Goal: Task Accomplishment & Management: Manage account settings

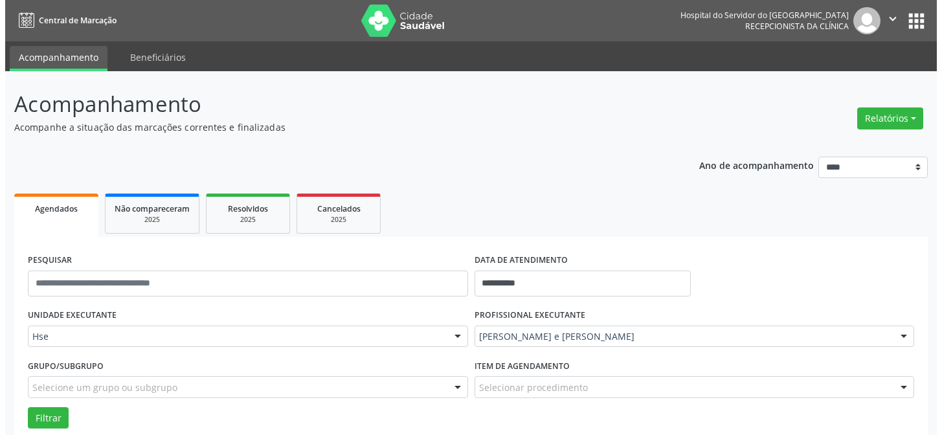
scroll to position [364, 0]
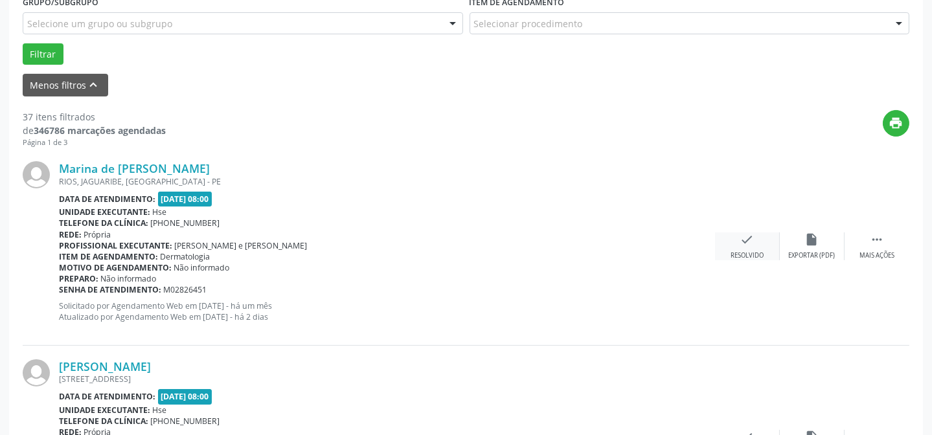
click at [744, 246] on div "check Resolvido" at bounding box center [747, 246] width 65 height 28
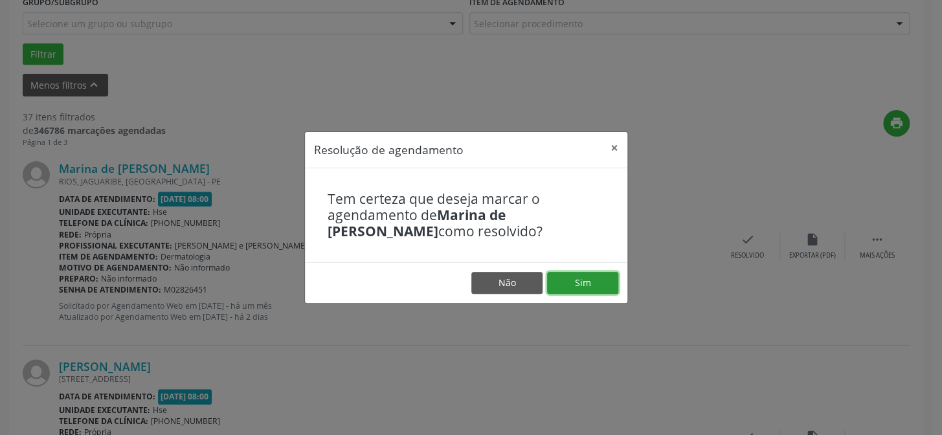
click at [598, 282] on button "Sim" at bounding box center [582, 283] width 71 height 22
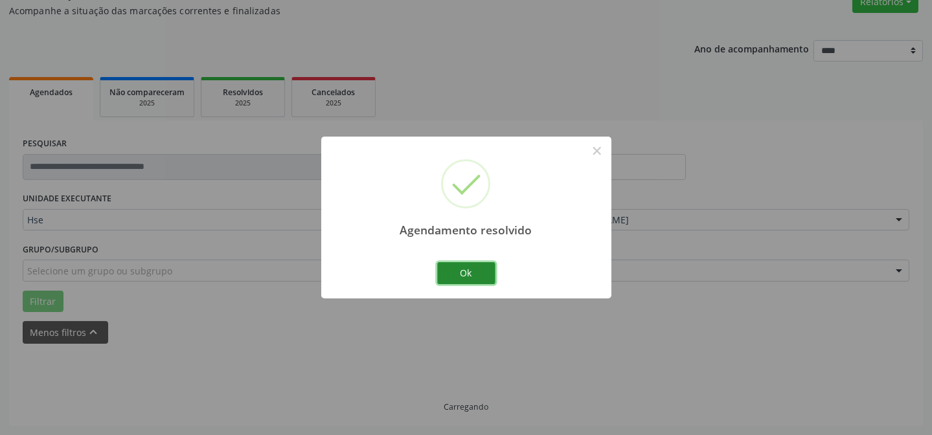
click at [460, 267] on button "Ok" at bounding box center [466, 273] width 58 height 22
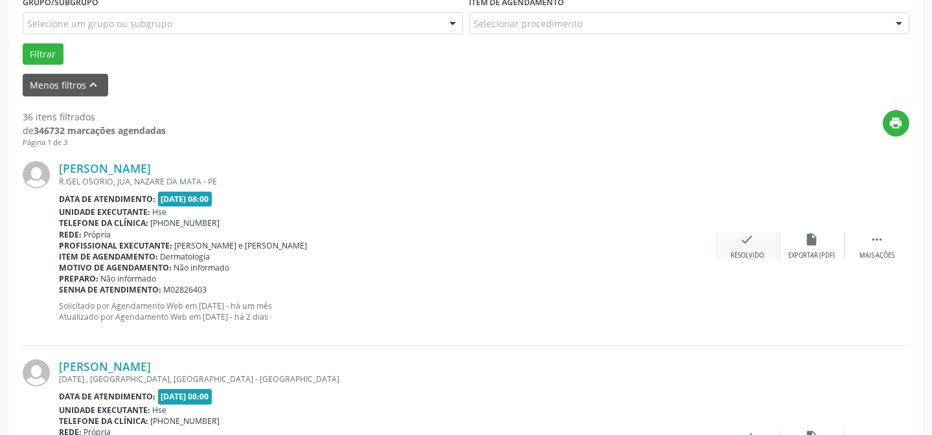
click at [751, 247] on div "check Resolvido" at bounding box center [747, 246] width 65 height 28
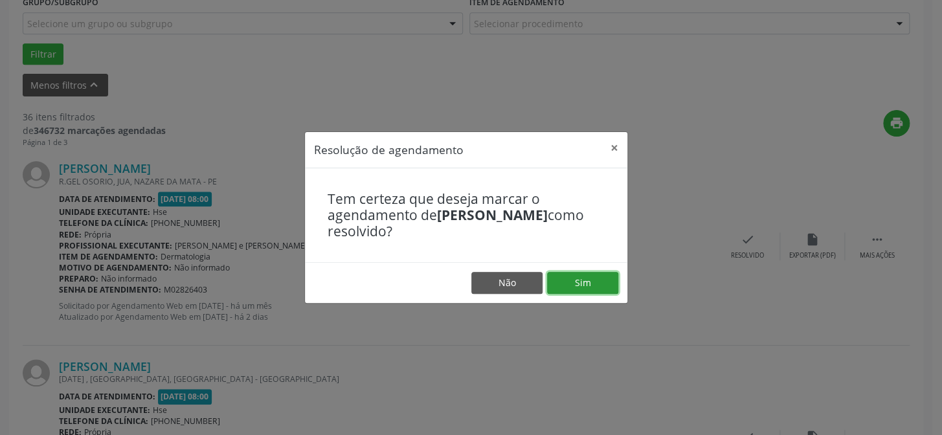
click at [588, 282] on button "Sim" at bounding box center [582, 283] width 71 height 22
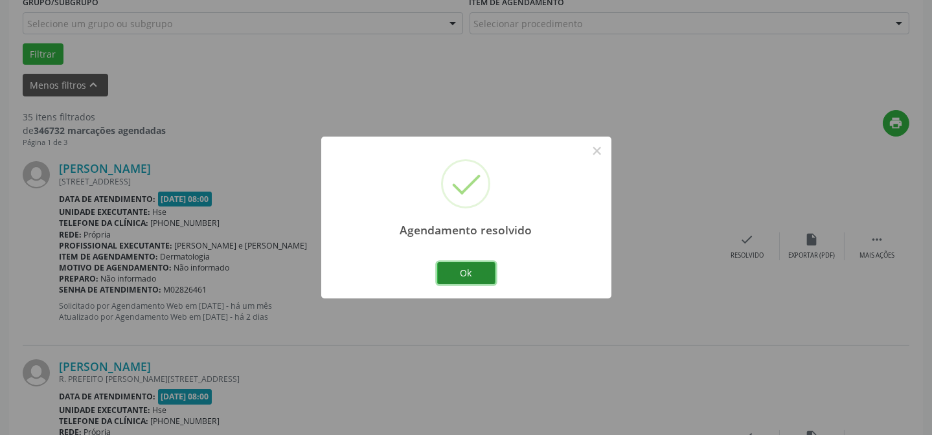
click at [467, 270] on button "Ok" at bounding box center [466, 273] width 58 height 22
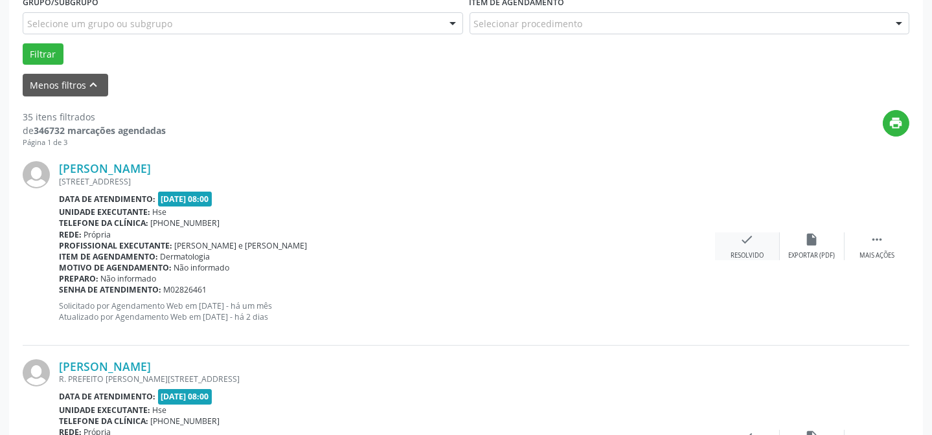
click at [748, 240] on icon "check" at bounding box center [747, 239] width 14 height 14
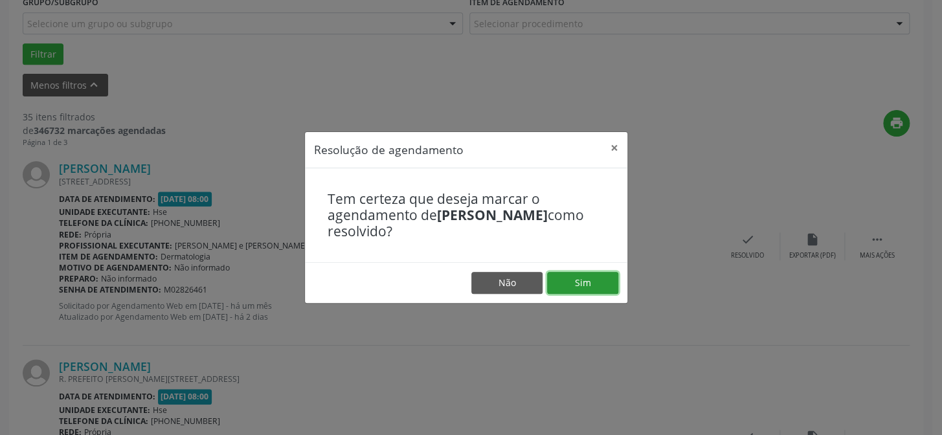
click at [574, 281] on button "Sim" at bounding box center [582, 283] width 71 height 22
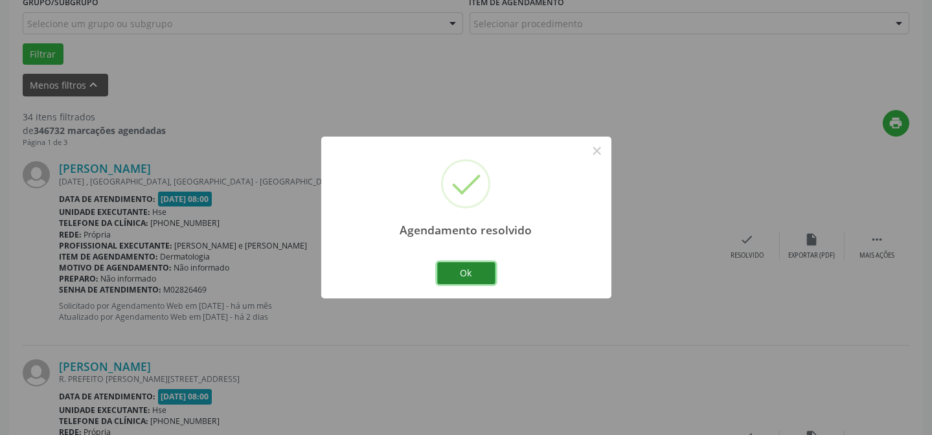
click at [466, 271] on button "Ok" at bounding box center [466, 273] width 58 height 22
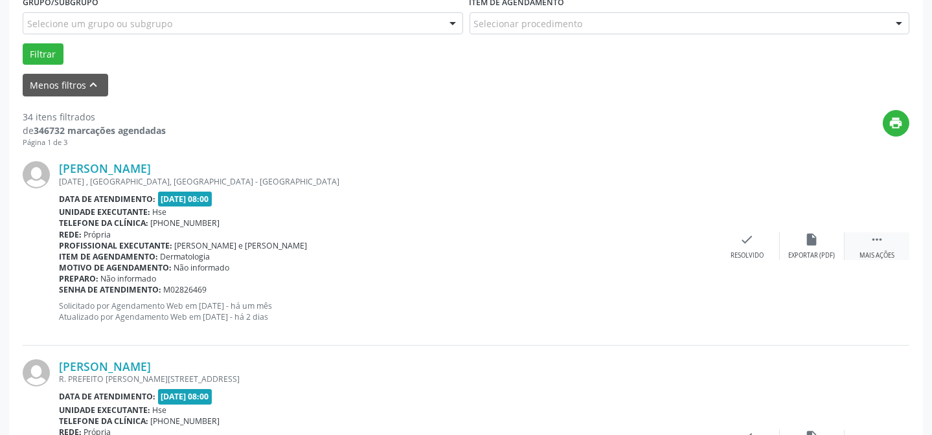
click at [885, 246] on div " Mais ações" at bounding box center [876, 246] width 65 height 28
click at [809, 249] on div "alarm_off Não compareceu" at bounding box center [811, 246] width 65 height 28
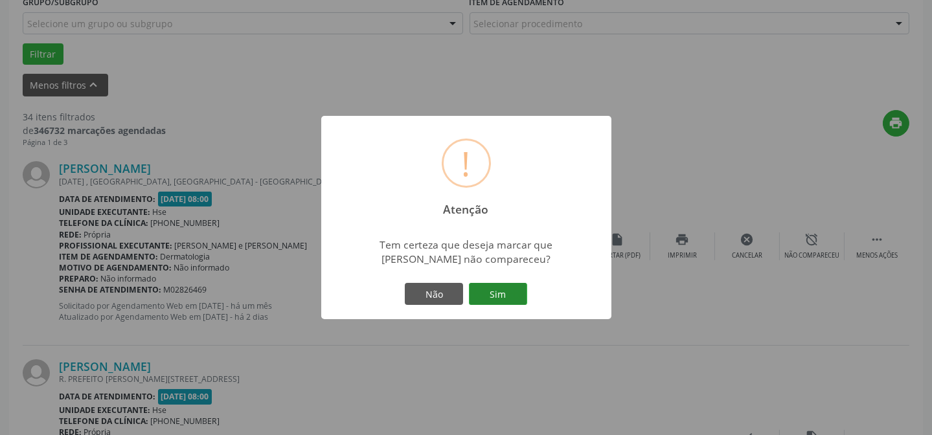
click at [495, 292] on button "Sim" at bounding box center [498, 294] width 58 height 22
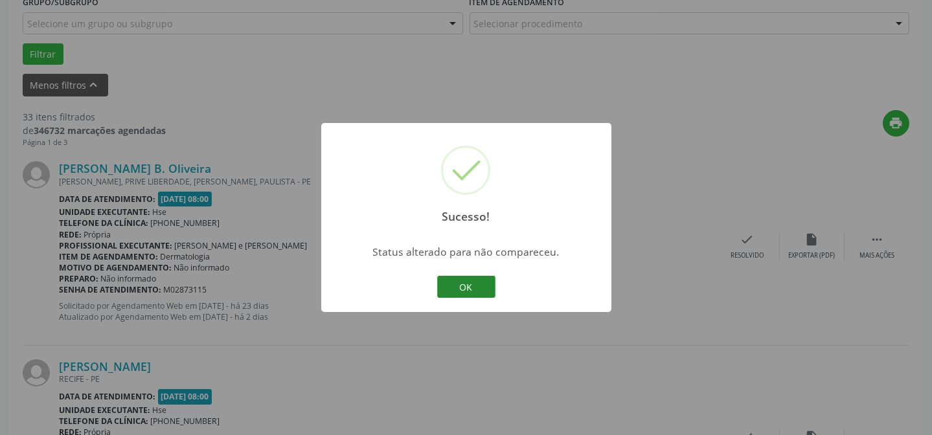
click at [466, 284] on button "OK" at bounding box center [466, 287] width 58 height 22
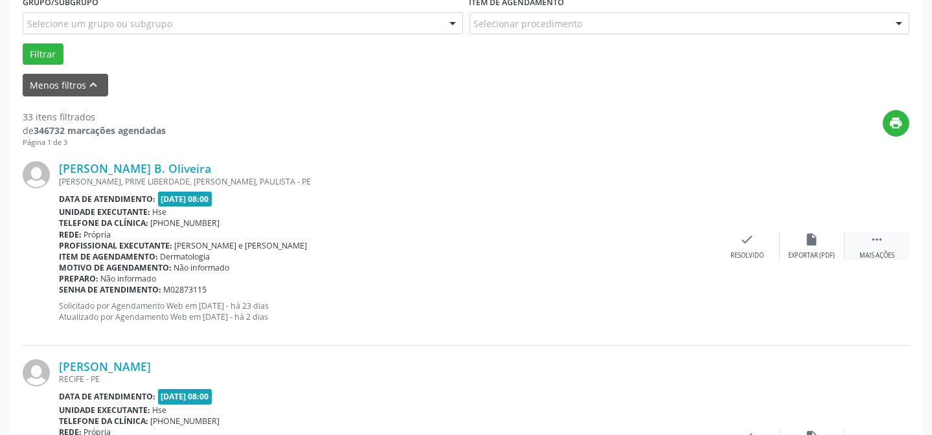
click at [871, 243] on icon "" at bounding box center [876, 239] width 14 height 14
click at [809, 241] on icon "alarm_off" at bounding box center [812, 239] width 14 height 14
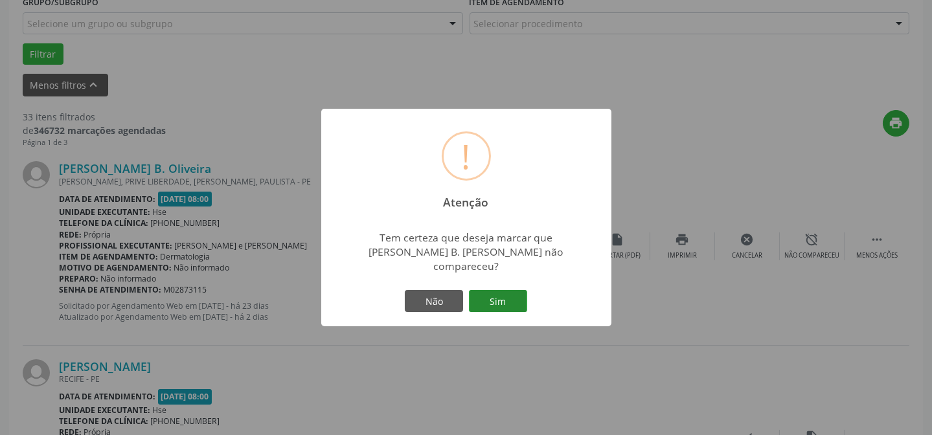
click at [500, 295] on button "Sim" at bounding box center [498, 301] width 58 height 22
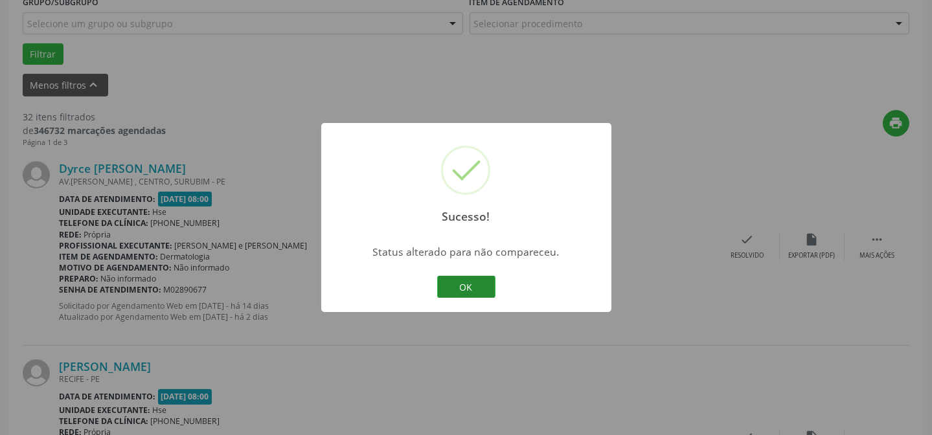
click at [462, 289] on button "OK" at bounding box center [466, 287] width 58 height 22
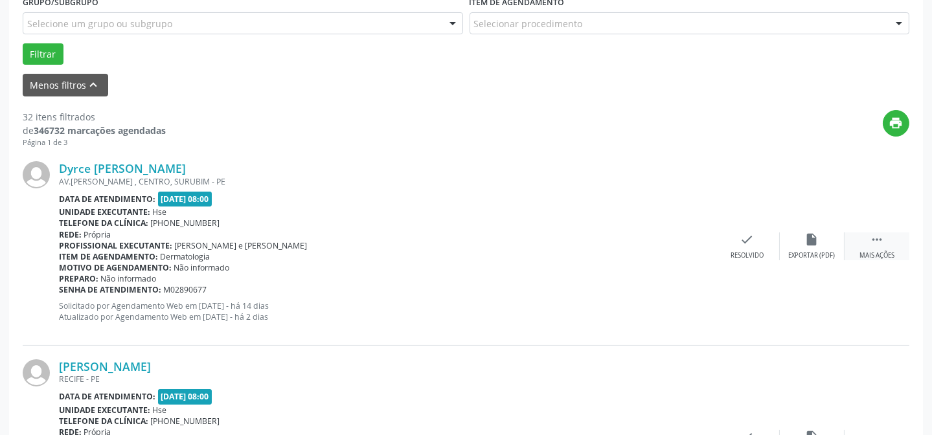
click at [878, 239] on icon "" at bounding box center [876, 239] width 14 height 14
click at [823, 251] on div "Não compareceu" at bounding box center [811, 255] width 55 height 9
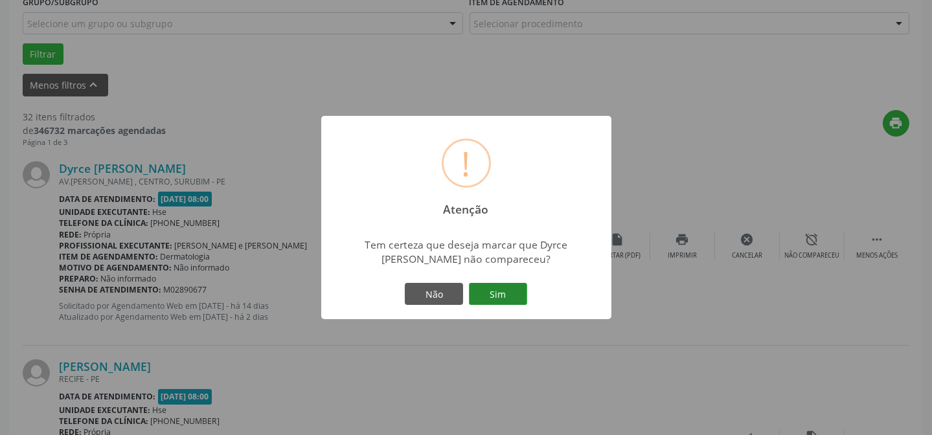
click at [497, 297] on button "Sim" at bounding box center [498, 294] width 58 height 22
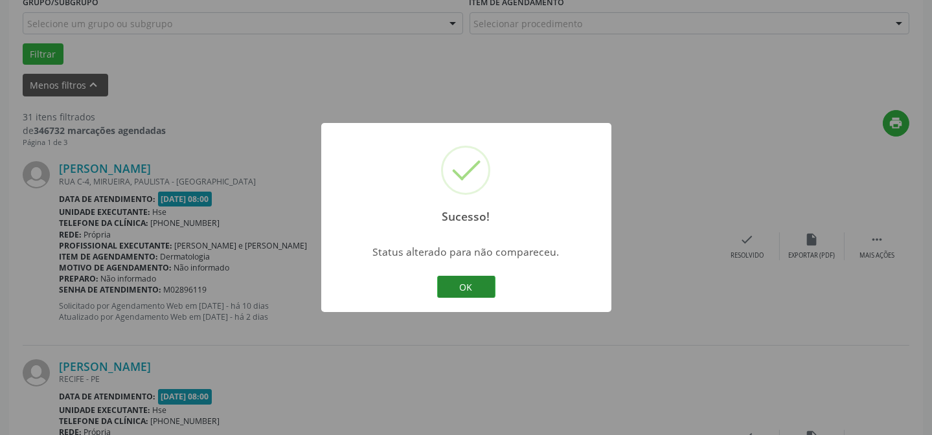
click at [459, 284] on button "OK" at bounding box center [466, 287] width 58 height 22
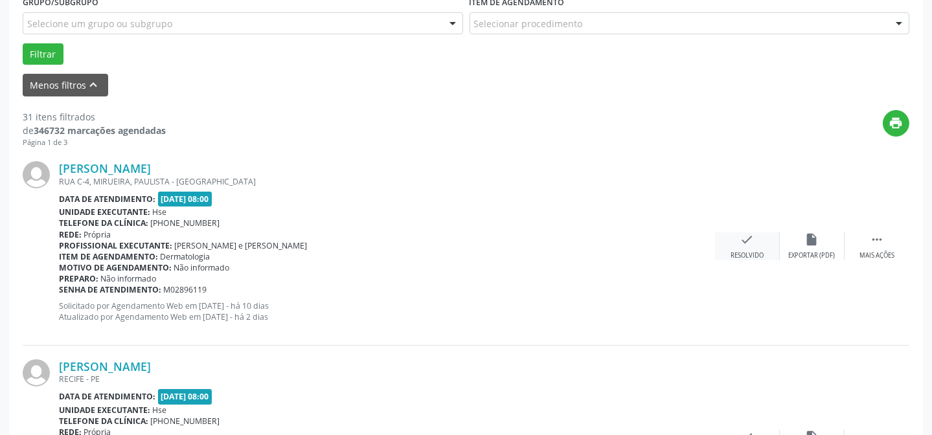
click at [744, 242] on icon "check" at bounding box center [747, 239] width 14 height 14
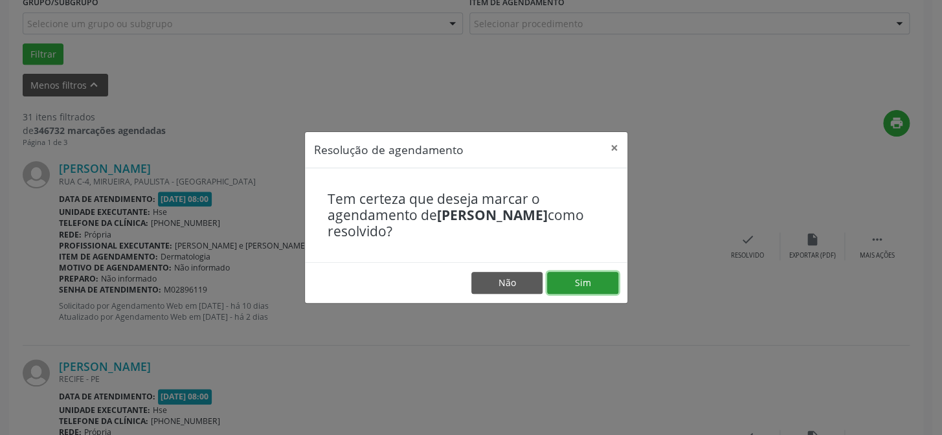
click at [590, 279] on button "Sim" at bounding box center [582, 283] width 71 height 22
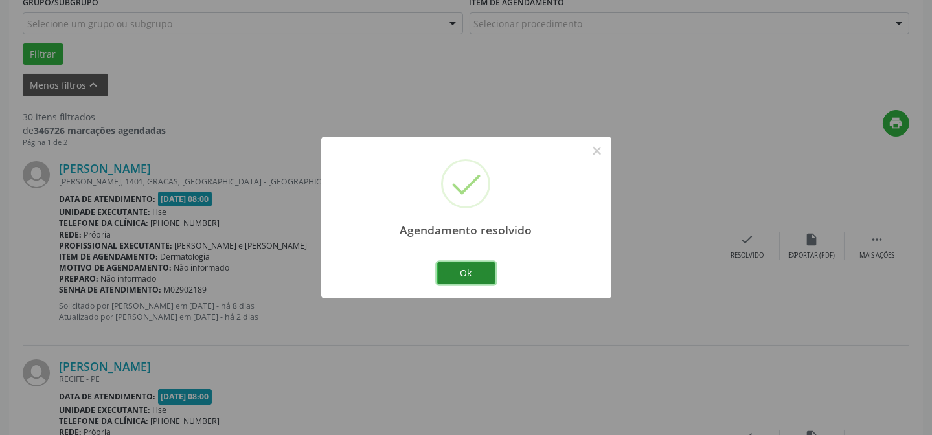
click at [457, 269] on button "Ok" at bounding box center [466, 273] width 58 height 22
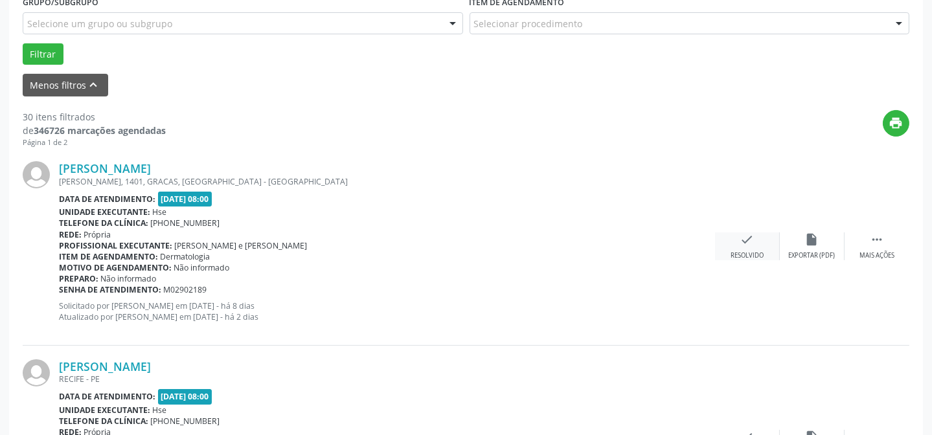
click at [741, 241] on icon "check" at bounding box center [747, 239] width 14 height 14
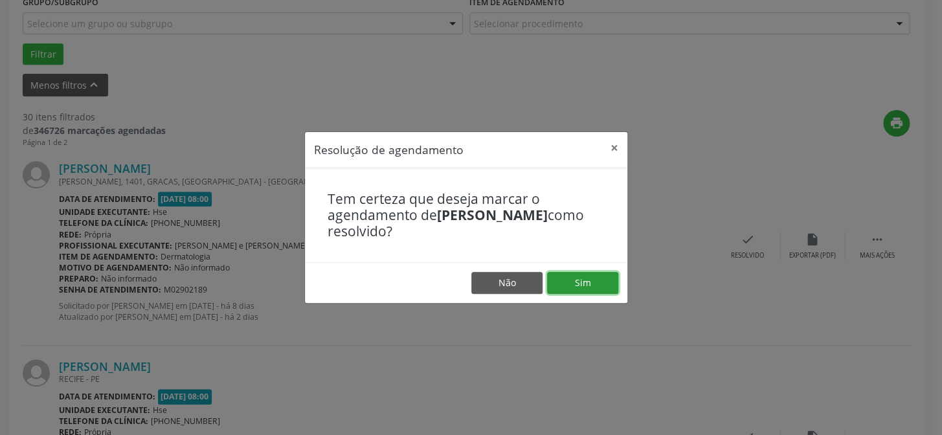
click at [586, 274] on button "Sim" at bounding box center [582, 283] width 71 height 22
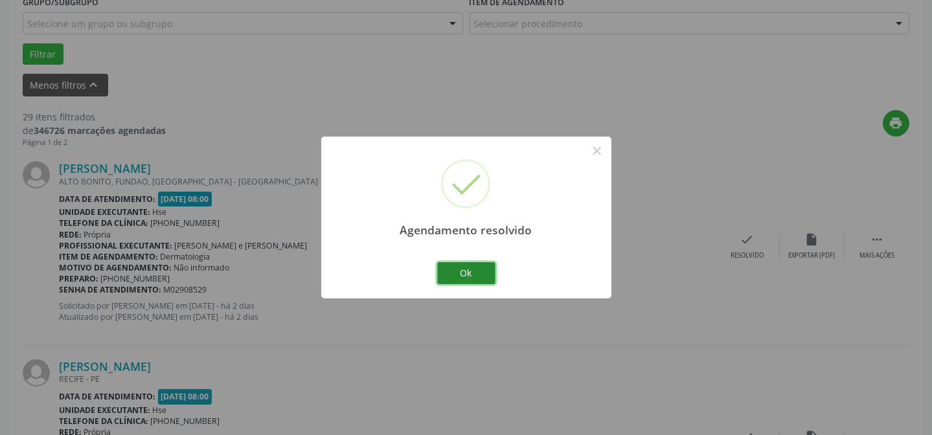
click at [464, 265] on button "Ok" at bounding box center [466, 273] width 58 height 22
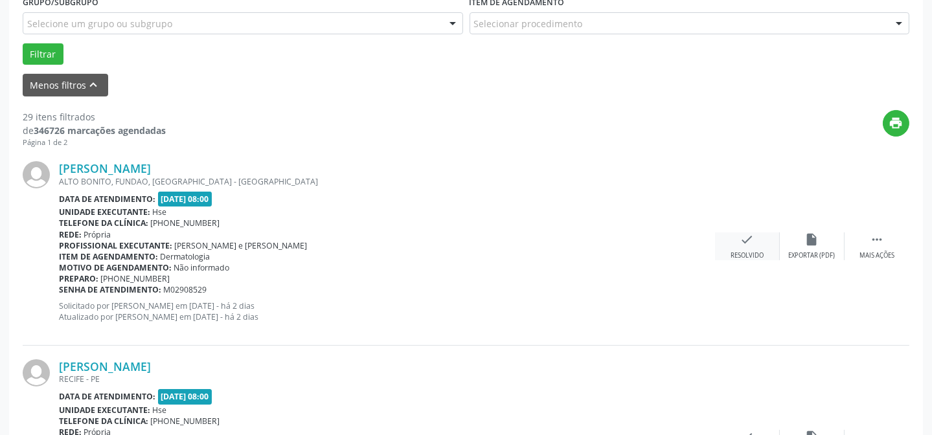
click at [747, 240] on icon "check" at bounding box center [747, 239] width 14 height 14
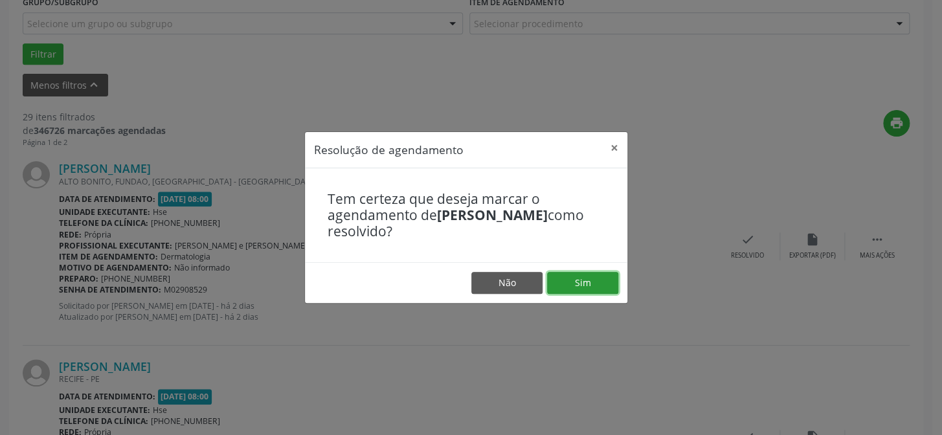
click at [579, 278] on button "Sim" at bounding box center [582, 283] width 71 height 22
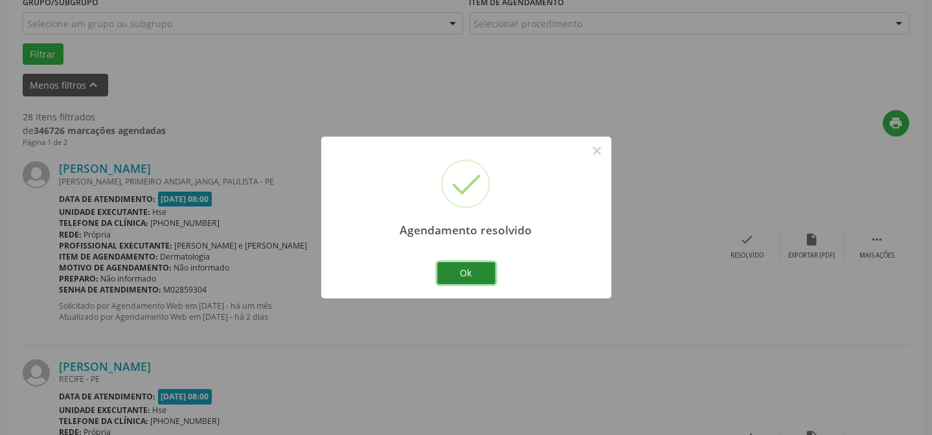
click at [470, 273] on button "Ok" at bounding box center [466, 273] width 58 height 22
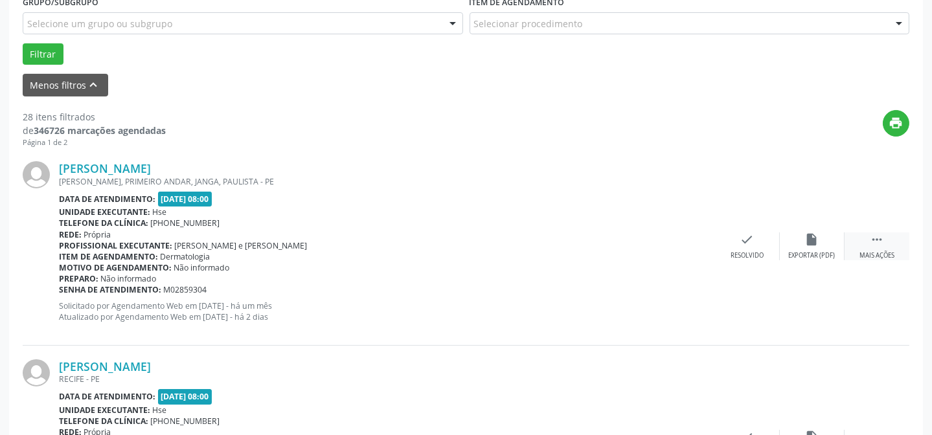
click at [887, 251] on div "Mais ações" at bounding box center [876, 255] width 35 height 9
click at [815, 247] on div "alarm_off Não compareceu" at bounding box center [811, 246] width 65 height 28
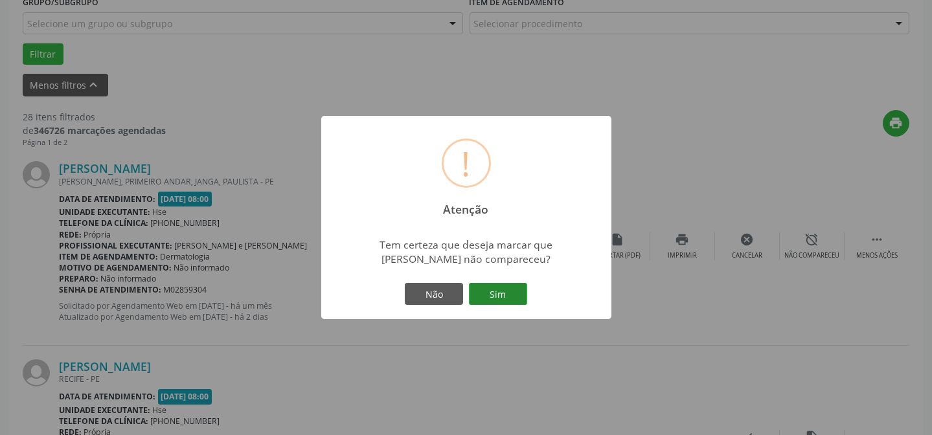
click at [511, 291] on button "Sim" at bounding box center [498, 294] width 58 height 22
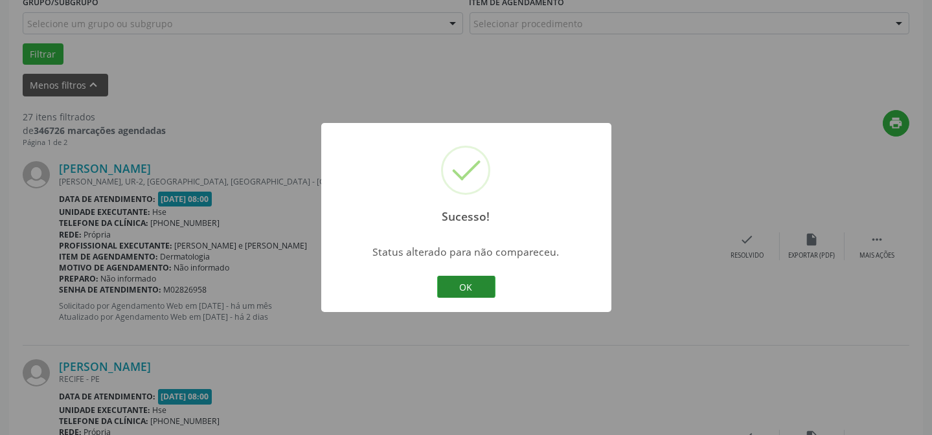
click at [467, 282] on button "OK" at bounding box center [466, 287] width 58 height 22
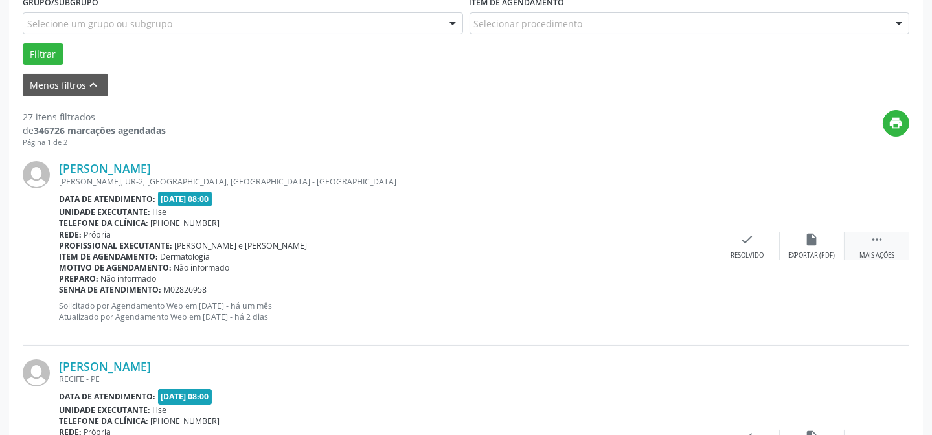
click at [885, 246] on div " Mais ações" at bounding box center [876, 246] width 65 height 28
click at [818, 243] on icon "alarm_off" at bounding box center [812, 239] width 14 height 14
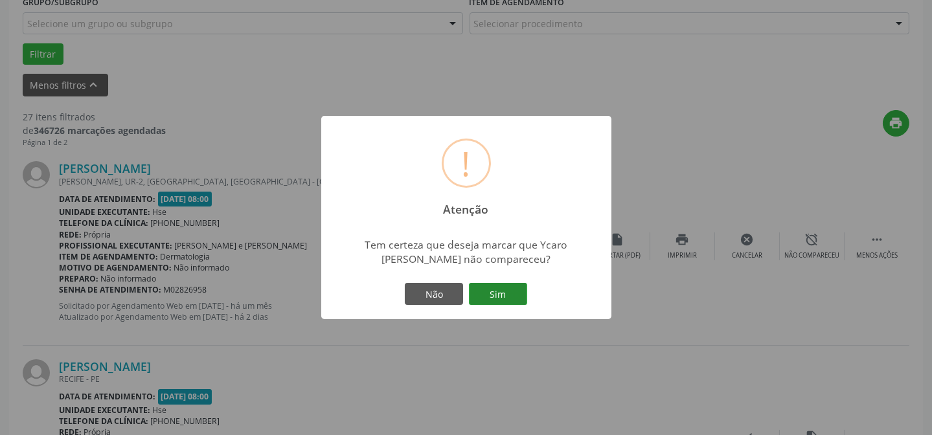
click at [508, 283] on button "Sim" at bounding box center [498, 294] width 58 height 22
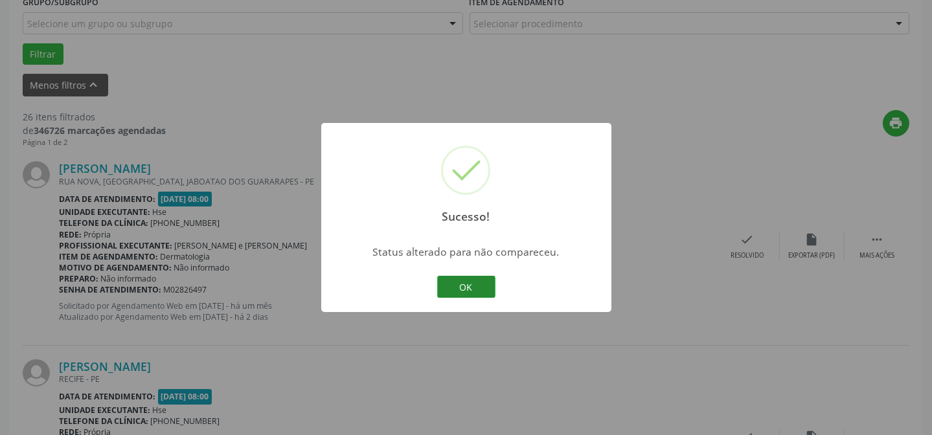
click at [475, 289] on button "OK" at bounding box center [466, 287] width 58 height 22
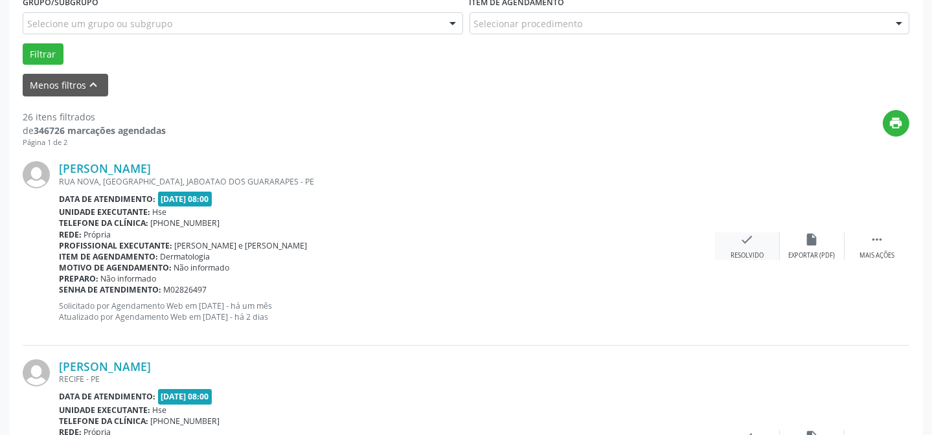
click at [753, 245] on icon "check" at bounding box center [747, 239] width 14 height 14
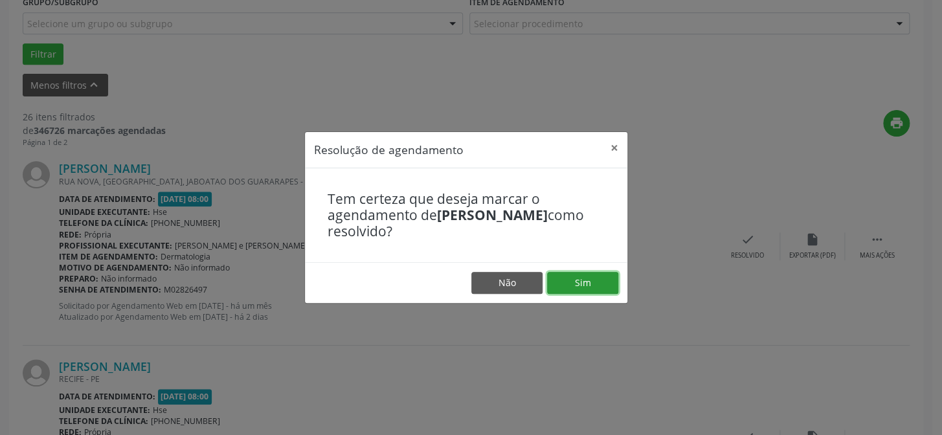
click at [570, 278] on button "Sim" at bounding box center [582, 283] width 71 height 22
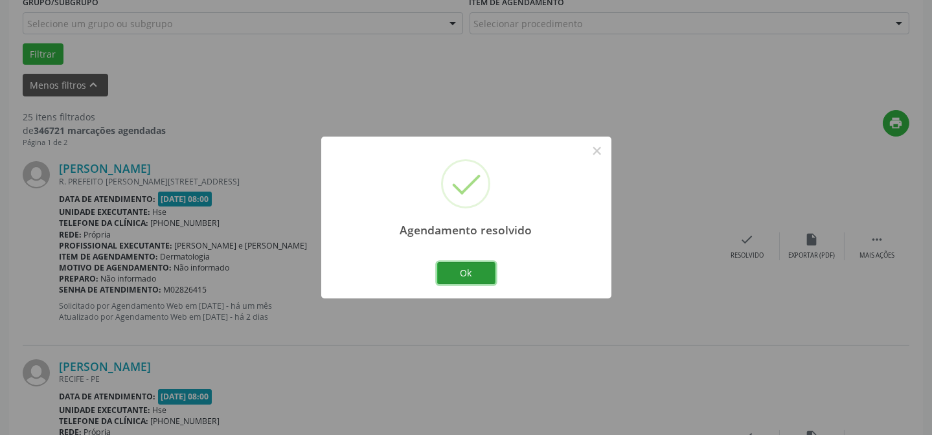
click at [457, 269] on button "Ok" at bounding box center [466, 273] width 58 height 22
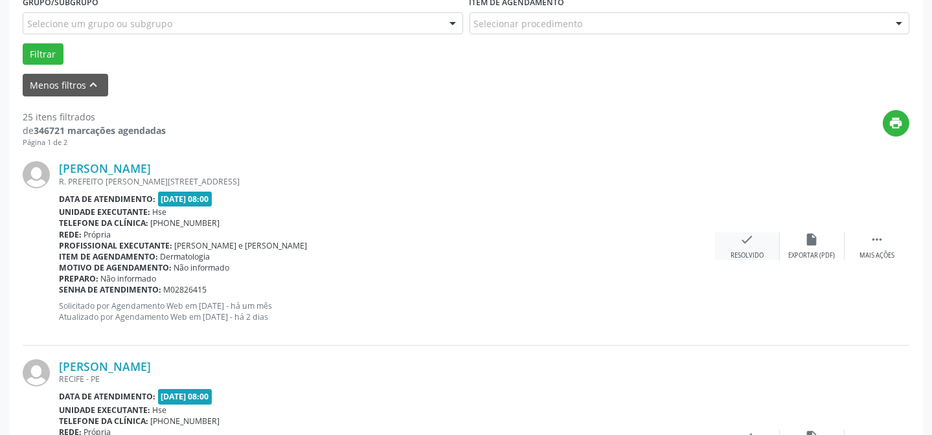
click at [755, 246] on div "check Resolvido" at bounding box center [747, 246] width 65 height 28
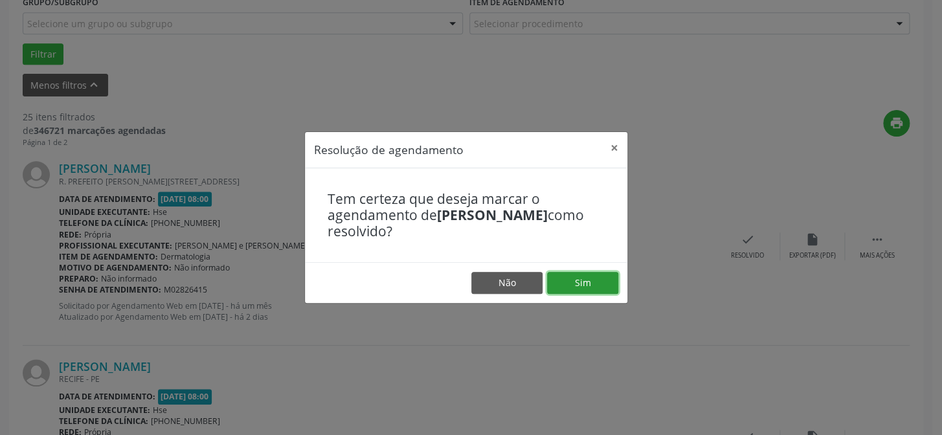
click at [587, 280] on button "Sim" at bounding box center [582, 283] width 71 height 22
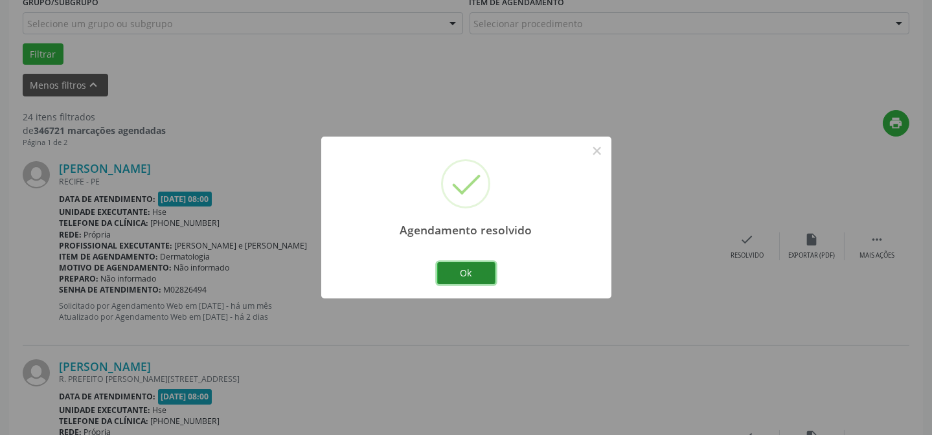
click at [468, 271] on button "Ok" at bounding box center [466, 273] width 58 height 22
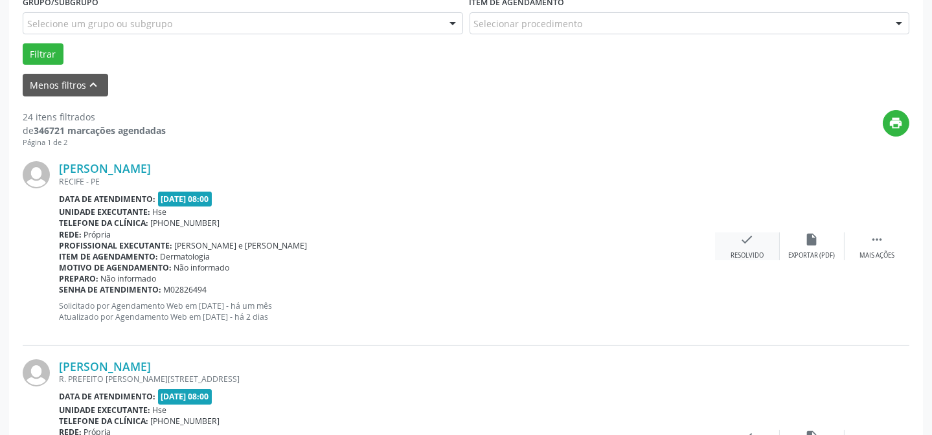
click at [744, 244] on icon "check" at bounding box center [747, 239] width 14 height 14
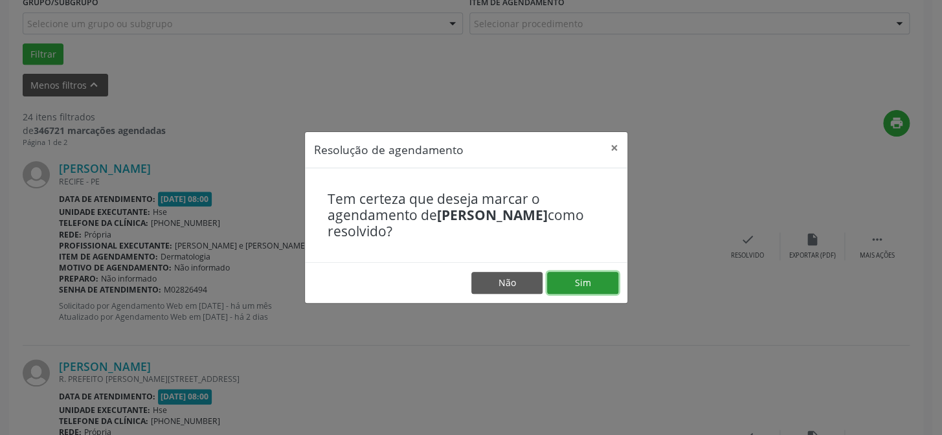
click at [599, 280] on button "Sim" at bounding box center [582, 283] width 71 height 22
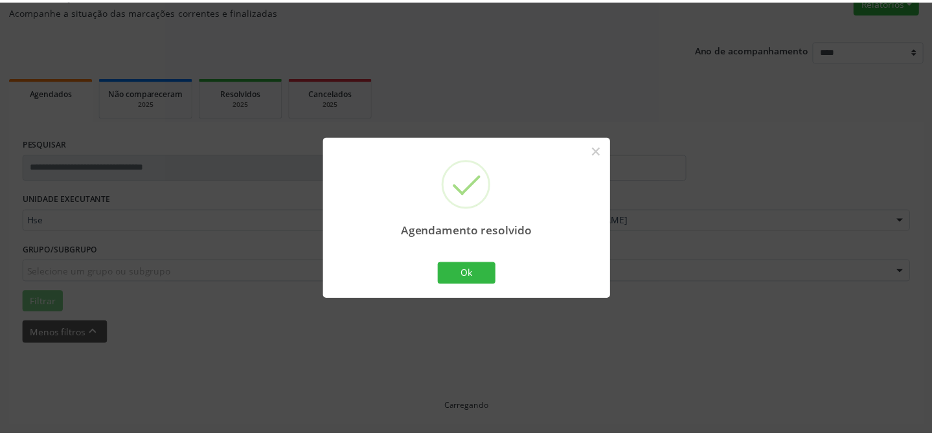
scroll to position [116, 0]
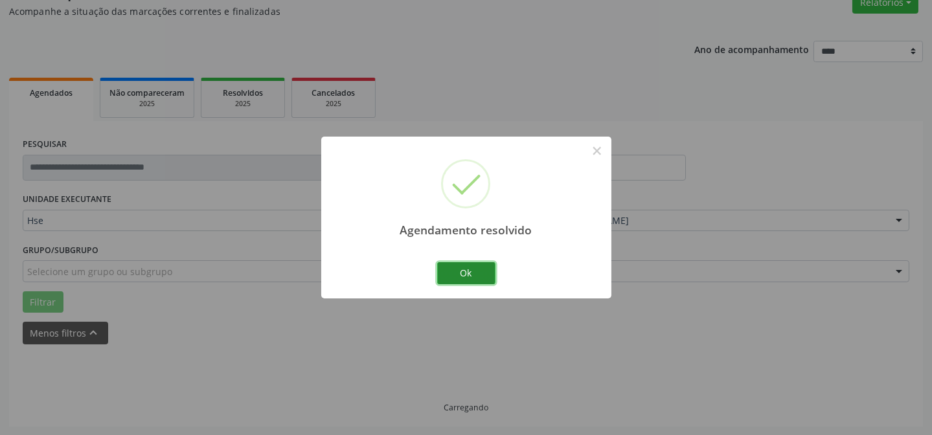
click at [478, 271] on button "Ok" at bounding box center [466, 273] width 58 height 22
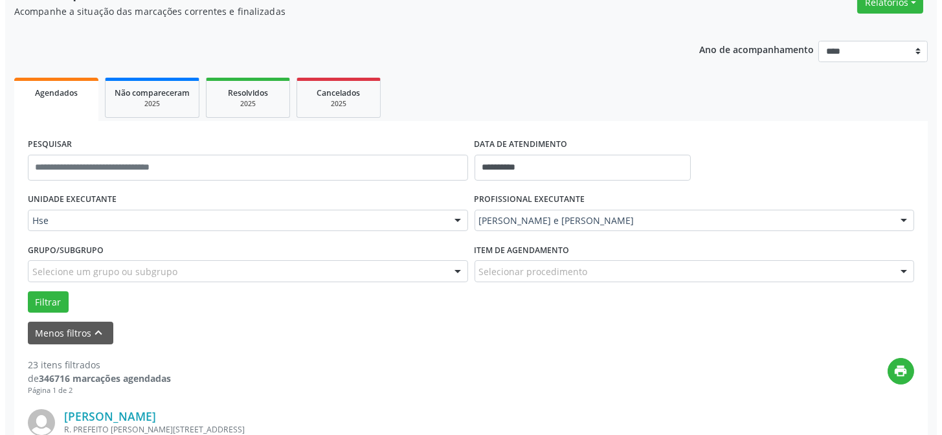
scroll to position [364, 0]
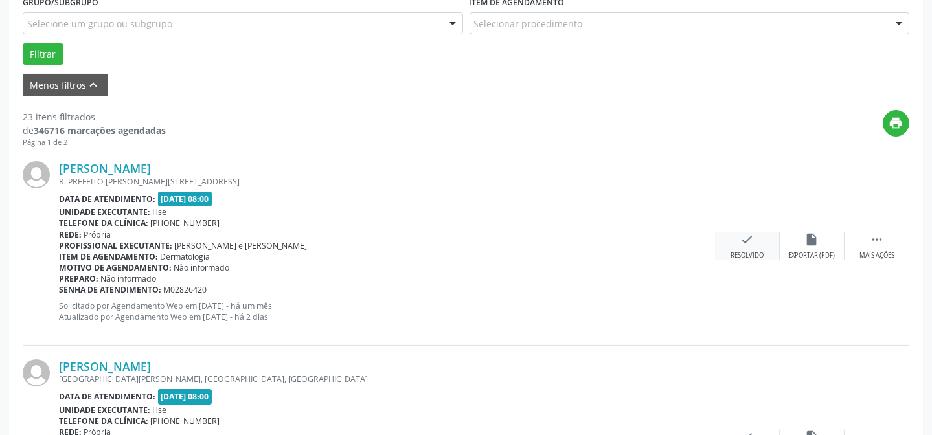
click at [740, 243] on icon "check" at bounding box center [747, 239] width 14 height 14
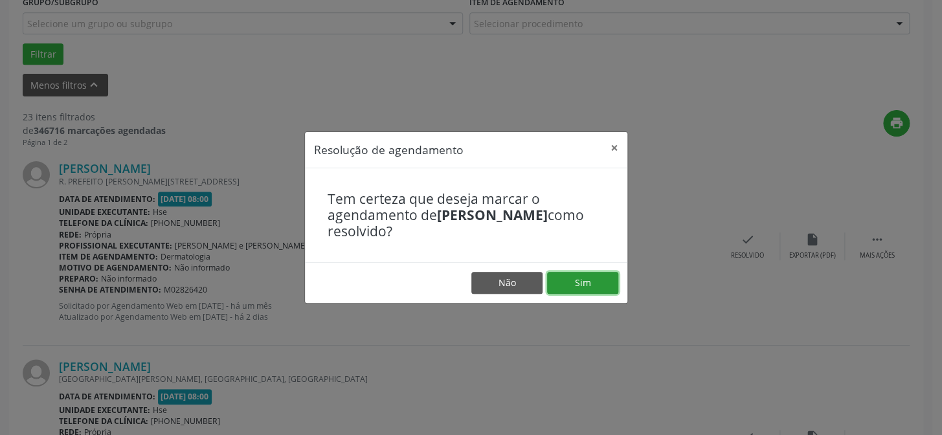
click at [598, 279] on button "Sim" at bounding box center [582, 283] width 71 height 22
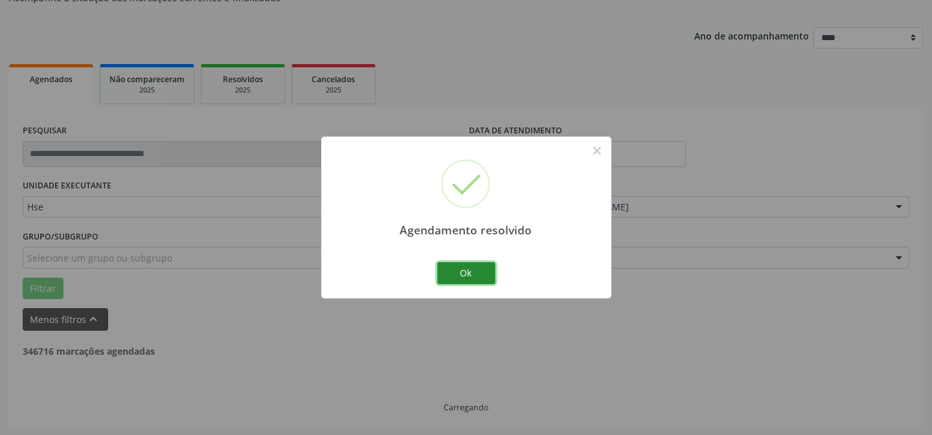
click at [460, 274] on button "Ok" at bounding box center [466, 273] width 58 height 22
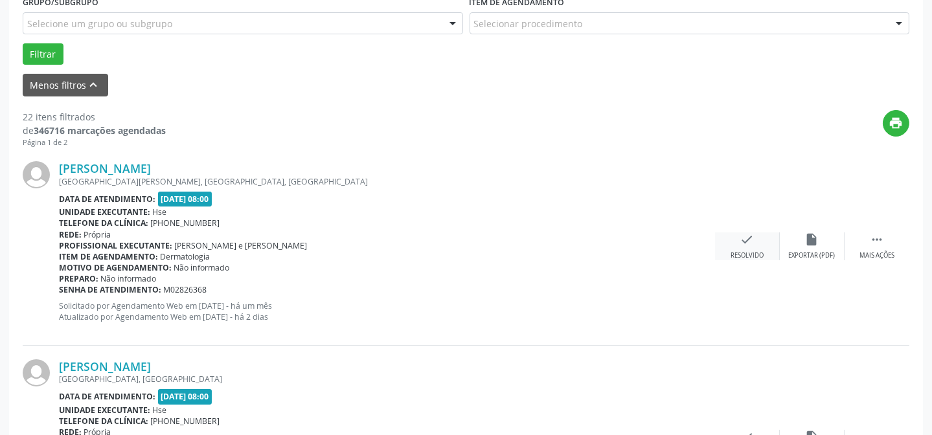
click at [748, 243] on icon "check" at bounding box center [747, 239] width 14 height 14
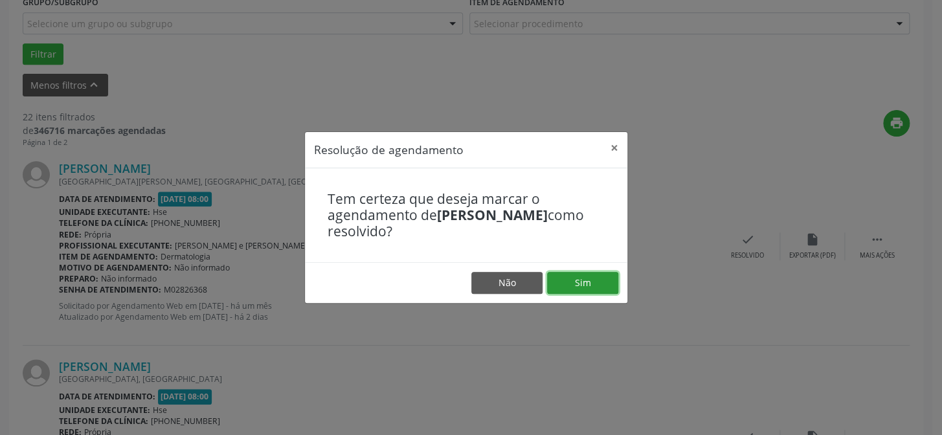
drag, startPoint x: 590, startPoint y: 276, endPoint x: 534, endPoint y: 288, distance: 56.9
click at [590, 278] on button "Sim" at bounding box center [582, 283] width 71 height 22
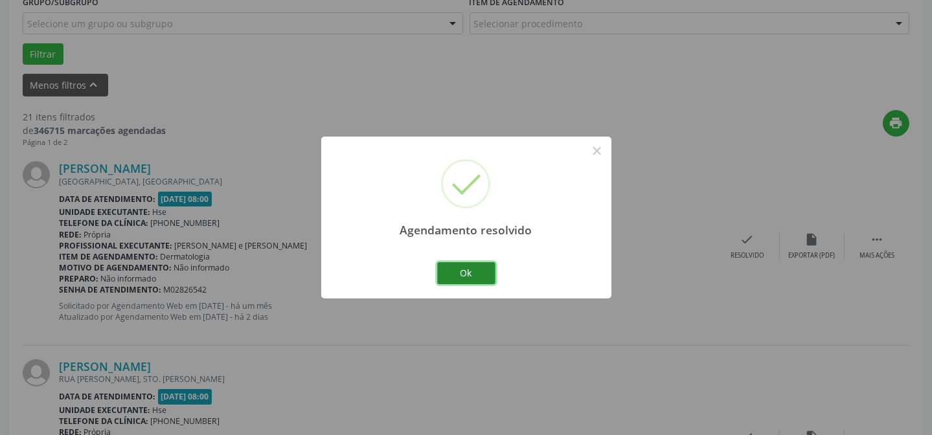
click at [464, 265] on button "Ok" at bounding box center [466, 273] width 58 height 22
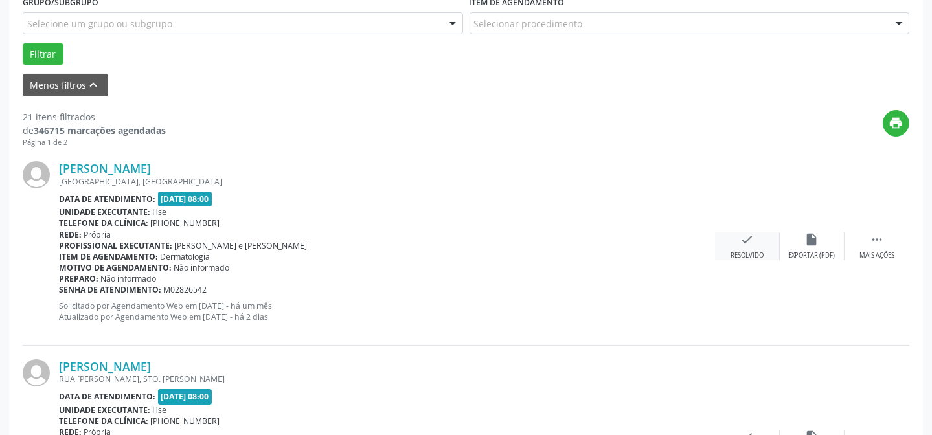
click at [745, 246] on div "check Resolvido" at bounding box center [747, 246] width 65 height 28
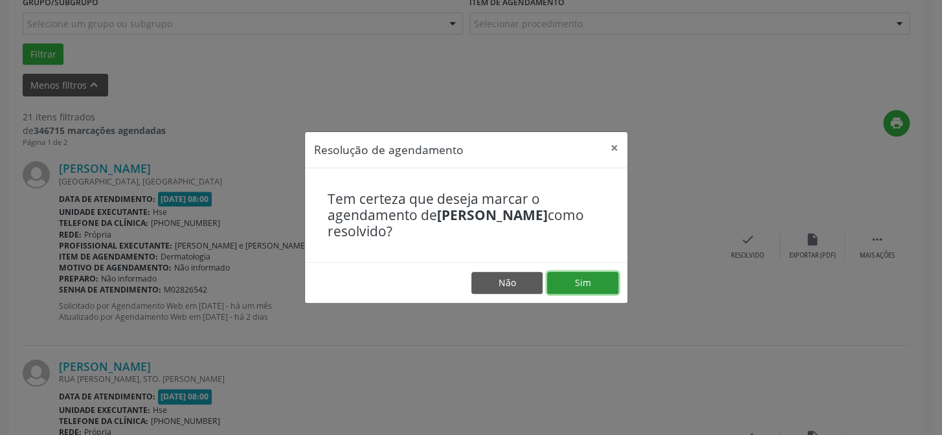
click at [596, 276] on button "Sim" at bounding box center [582, 283] width 71 height 22
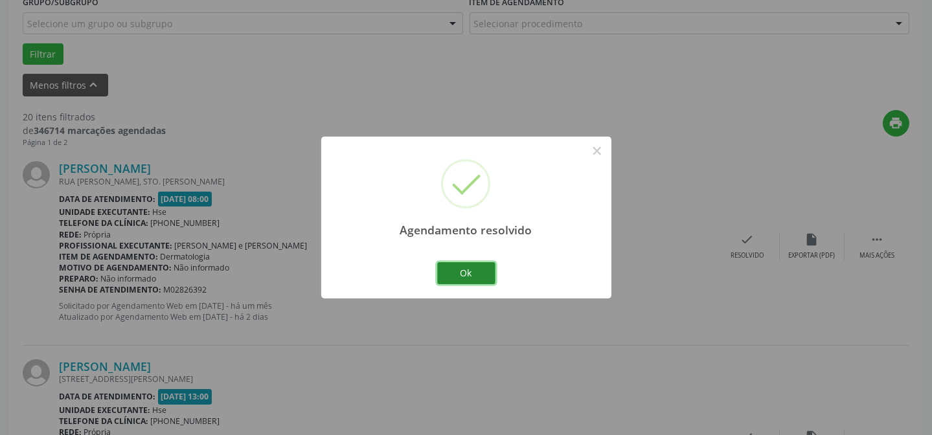
click at [455, 278] on button "Ok" at bounding box center [466, 273] width 58 height 22
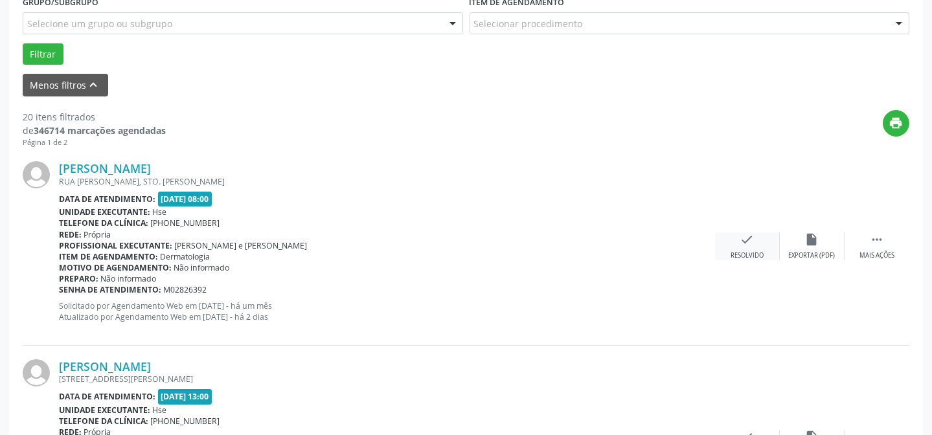
click at [752, 241] on icon "check" at bounding box center [747, 239] width 14 height 14
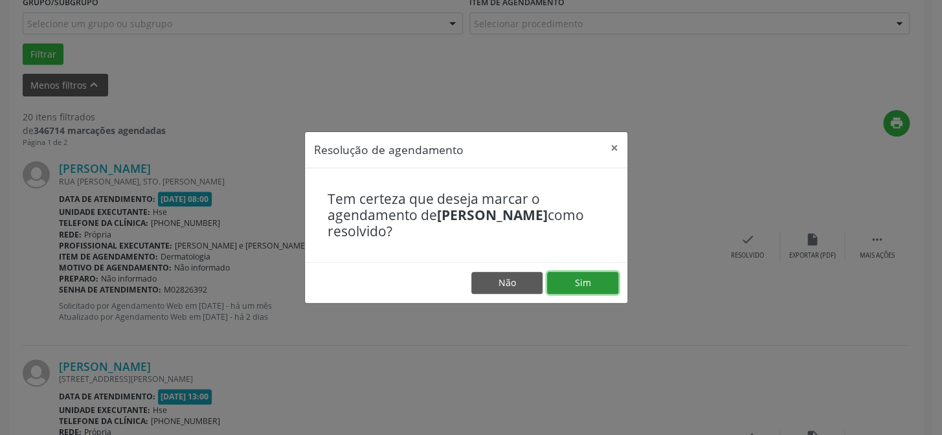
click at [596, 284] on button "Sim" at bounding box center [582, 283] width 71 height 22
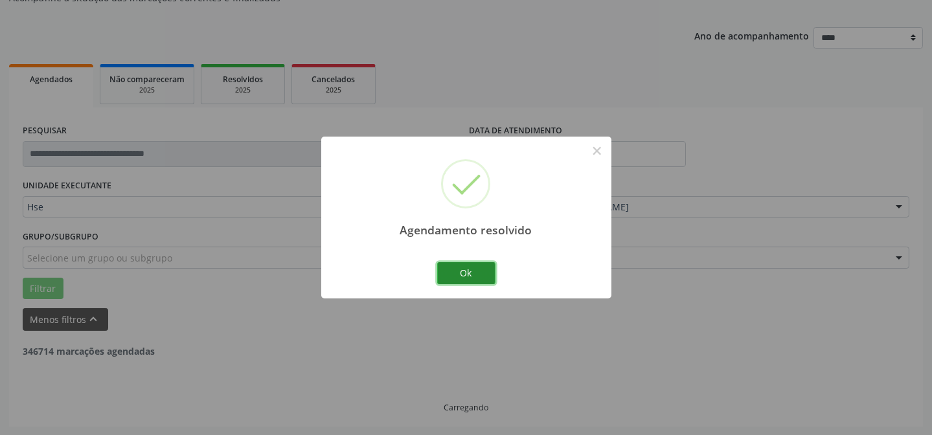
click at [471, 273] on button "Ok" at bounding box center [466, 273] width 58 height 22
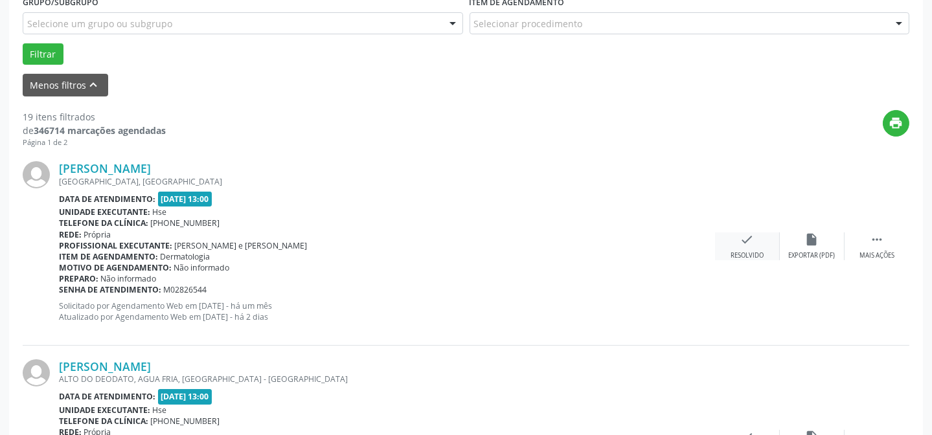
click at [741, 243] on icon "check" at bounding box center [747, 239] width 14 height 14
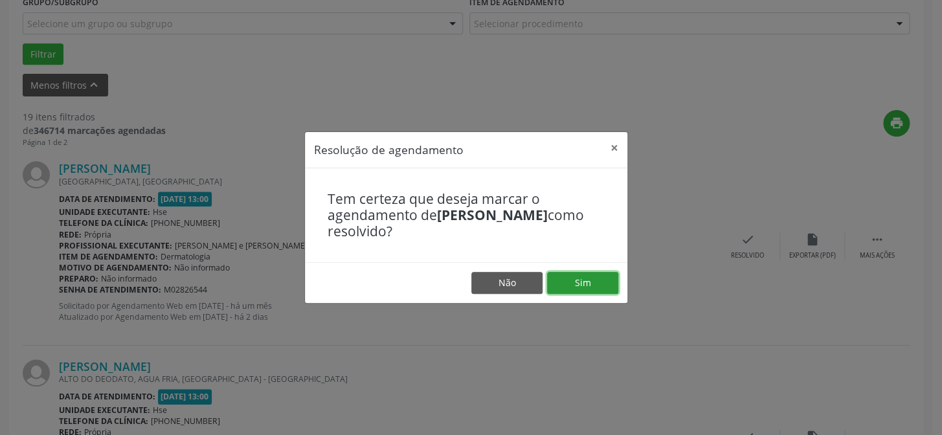
click at [598, 276] on button "Sim" at bounding box center [582, 283] width 71 height 22
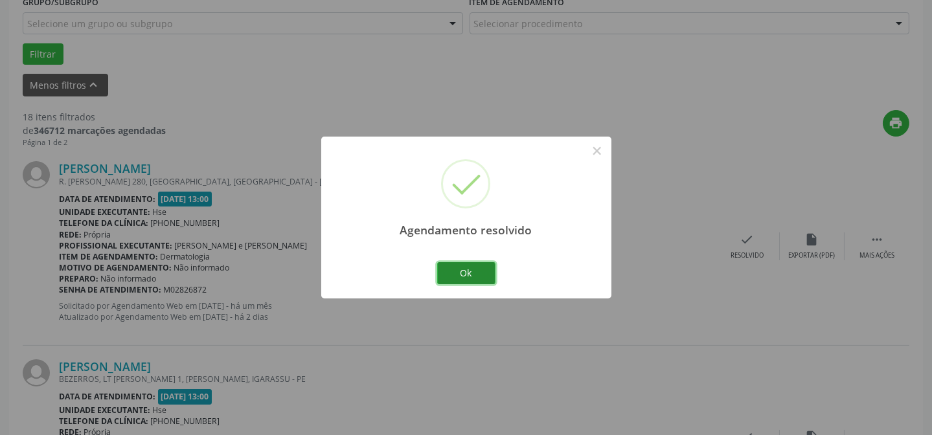
click at [471, 274] on button "Ok" at bounding box center [466, 273] width 58 height 22
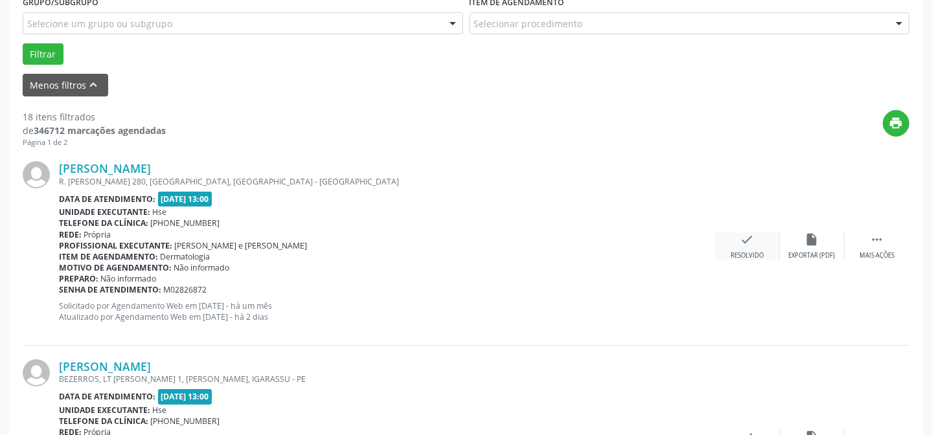
click at [750, 247] on div "check Resolvido" at bounding box center [747, 246] width 65 height 28
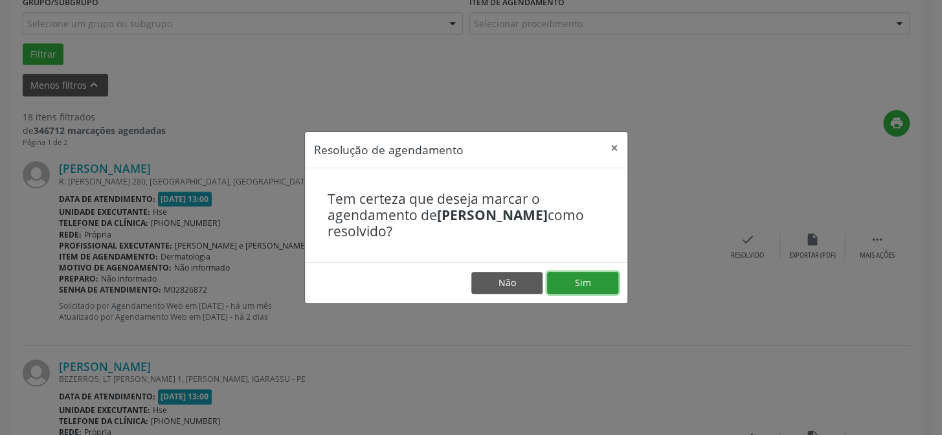
click at [587, 277] on button "Sim" at bounding box center [582, 283] width 71 height 22
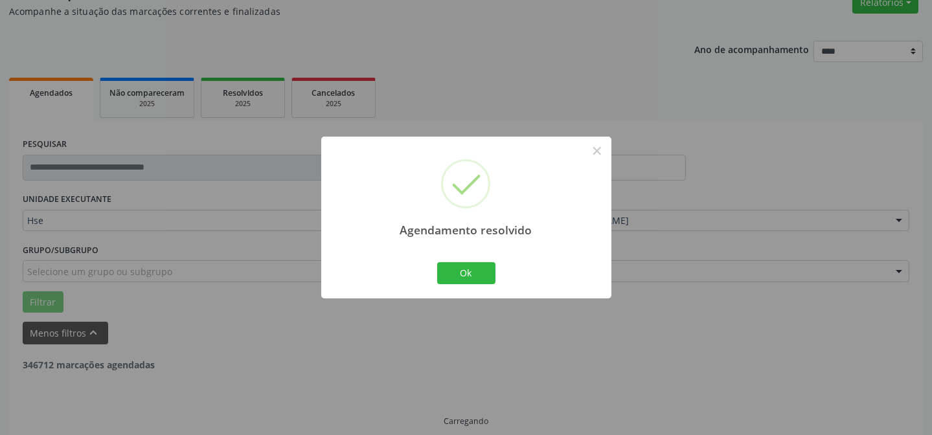
scroll to position [129, 0]
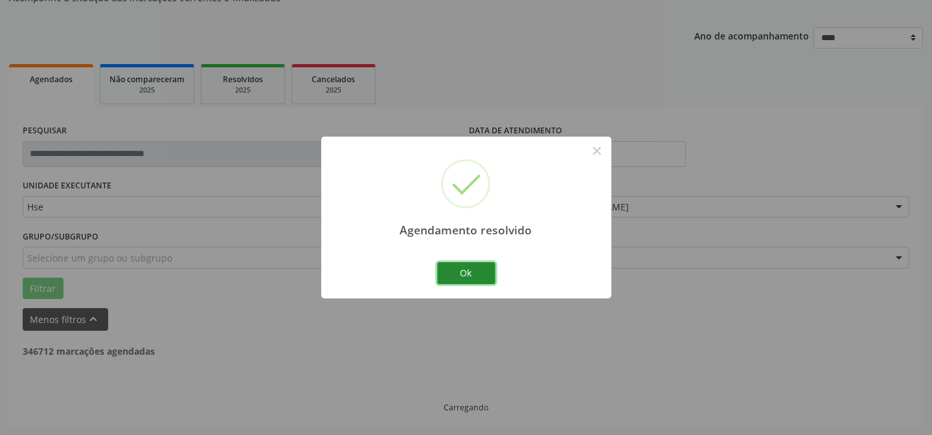
click at [460, 265] on button "Ok" at bounding box center [466, 273] width 58 height 22
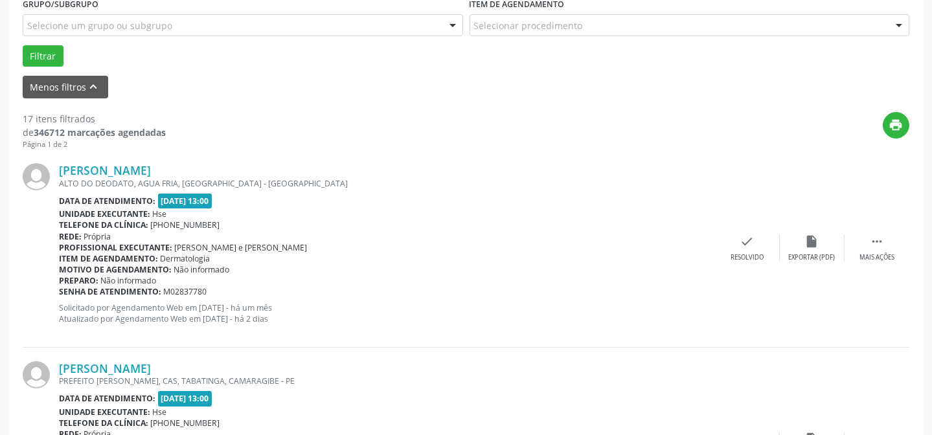
scroll to position [364, 0]
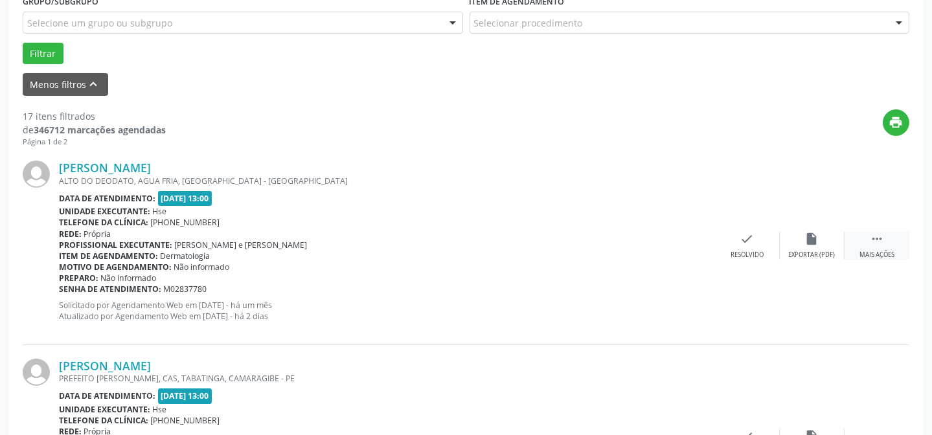
click at [874, 238] on icon "" at bounding box center [876, 239] width 14 height 14
click at [813, 240] on icon "alarm_off" at bounding box center [812, 239] width 14 height 14
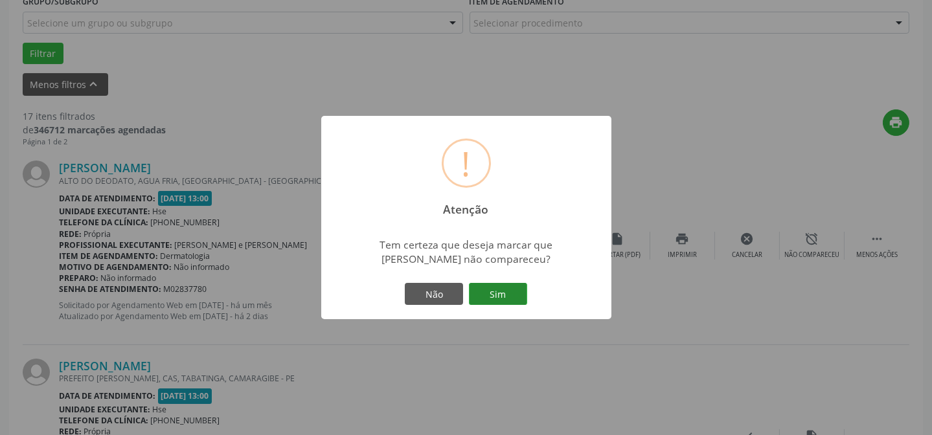
click at [487, 287] on button "Sim" at bounding box center [498, 294] width 58 height 22
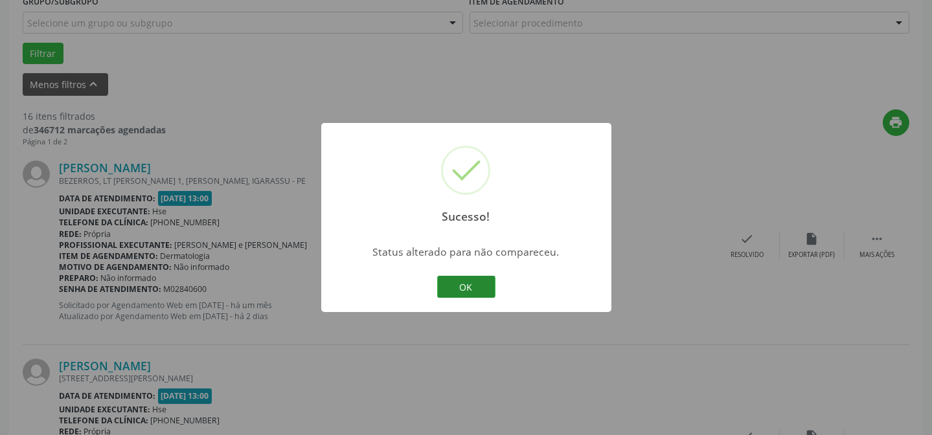
click at [467, 287] on button "OK" at bounding box center [466, 287] width 58 height 22
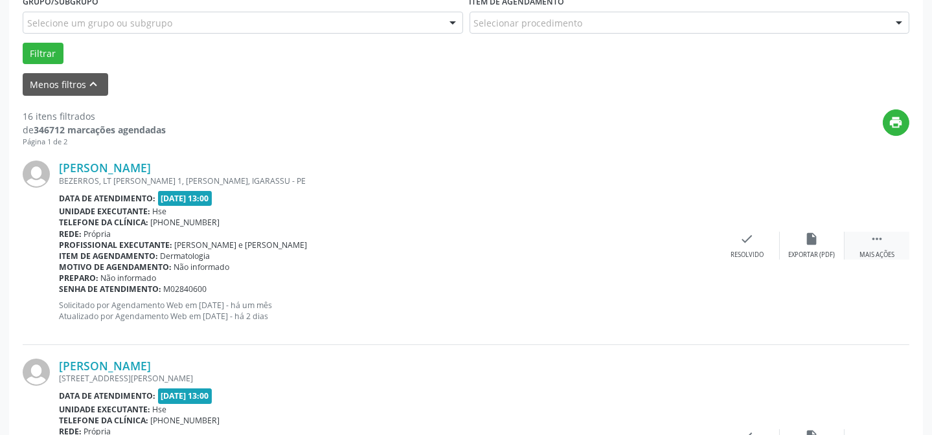
click at [875, 251] on div "Mais ações" at bounding box center [876, 255] width 35 height 9
click at [803, 240] on div "alarm_off Não compareceu" at bounding box center [811, 246] width 65 height 28
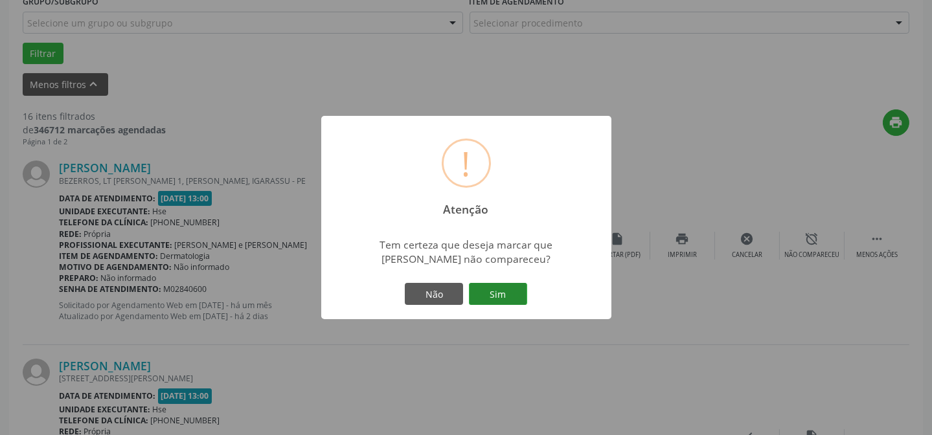
click at [511, 293] on button "Sim" at bounding box center [498, 294] width 58 height 22
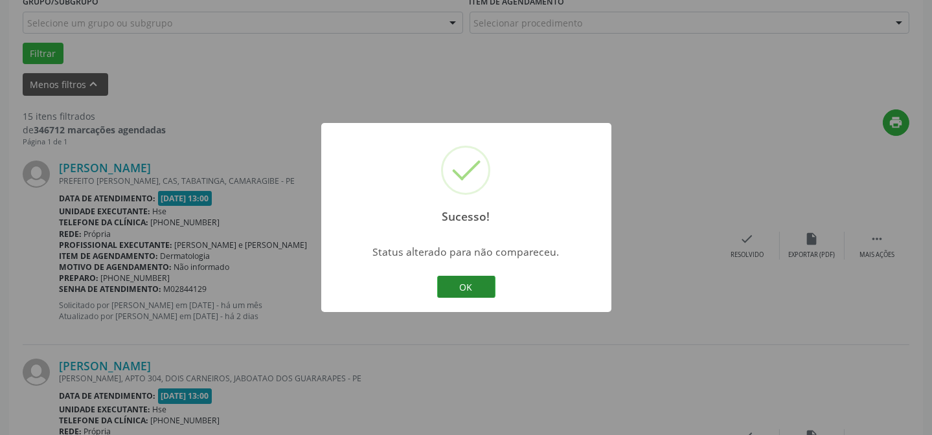
click at [469, 286] on button "OK" at bounding box center [466, 287] width 58 height 22
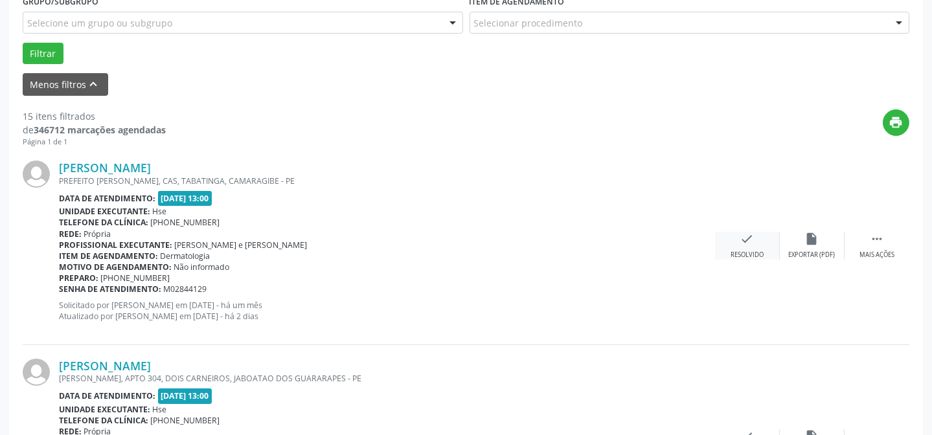
click at [746, 252] on div "Resolvido" at bounding box center [746, 255] width 33 height 9
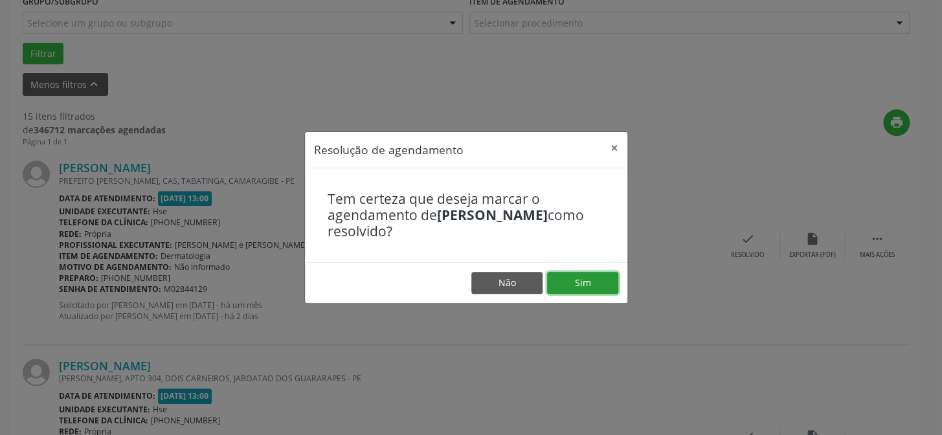
click at [577, 280] on button "Sim" at bounding box center [582, 283] width 71 height 22
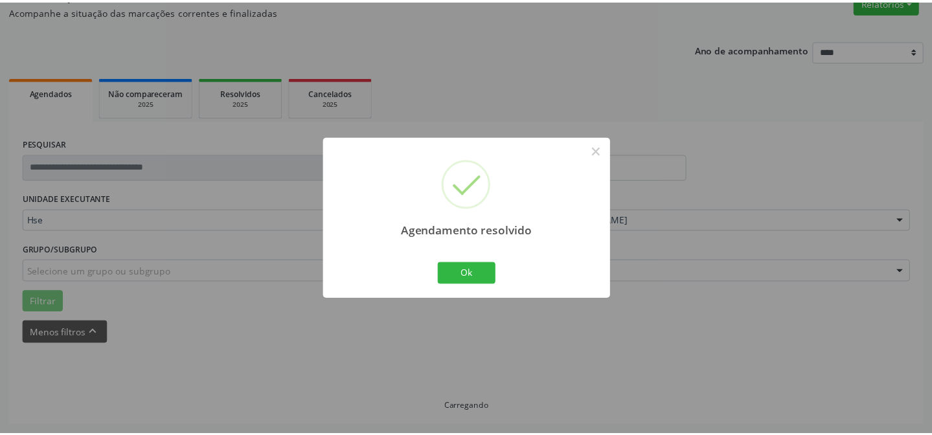
scroll to position [116, 0]
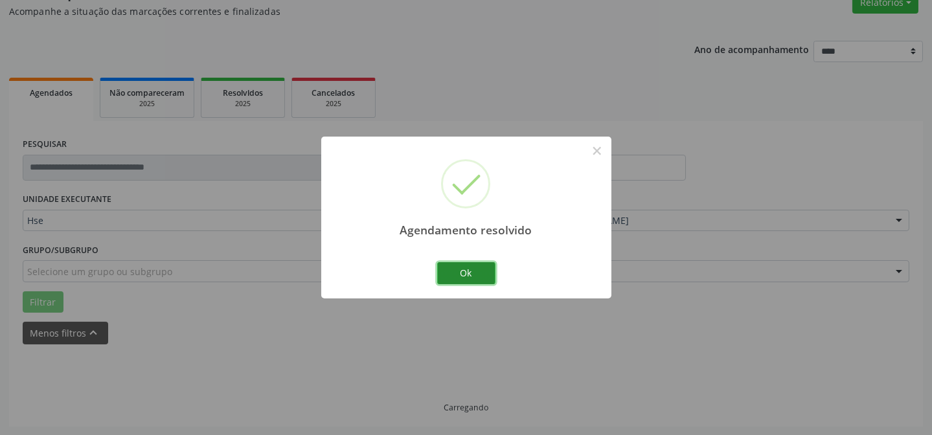
click at [478, 271] on button "Ok" at bounding box center [466, 273] width 58 height 22
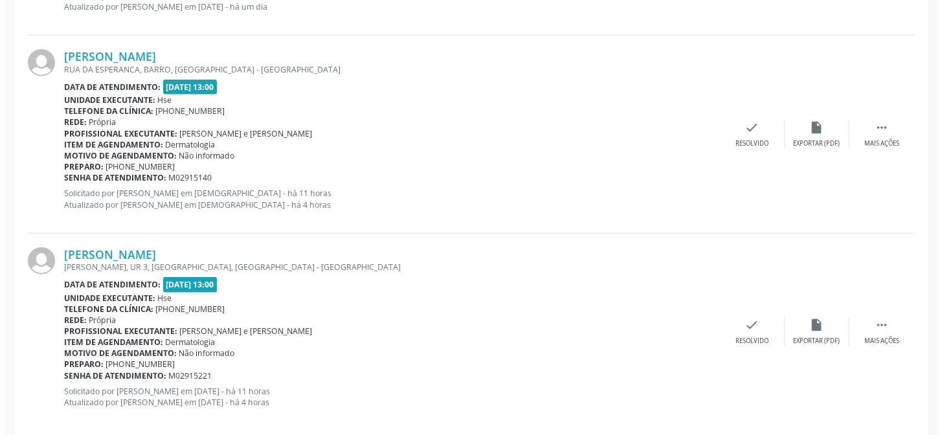
scroll to position [2863, 0]
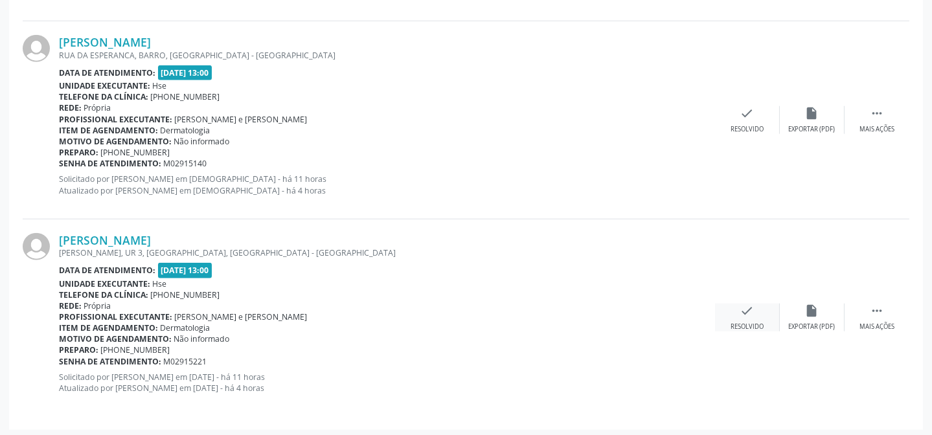
click at [741, 315] on div "check Resolvido" at bounding box center [747, 318] width 65 height 28
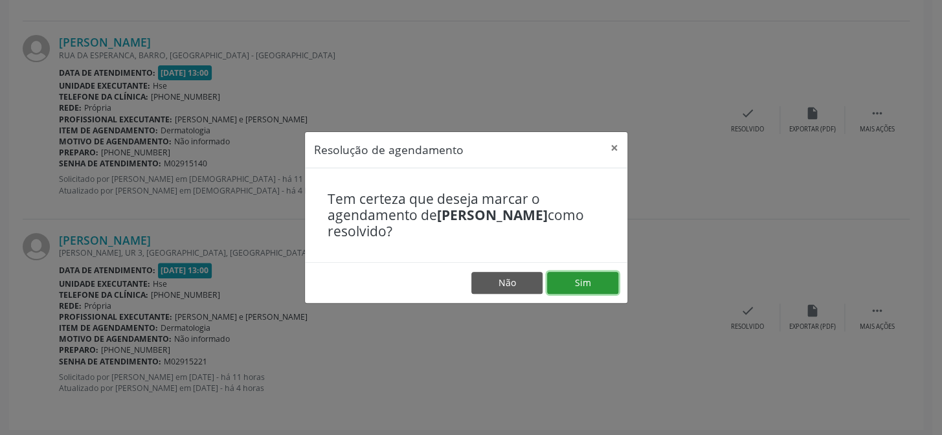
click at [597, 289] on button "Sim" at bounding box center [582, 283] width 71 height 22
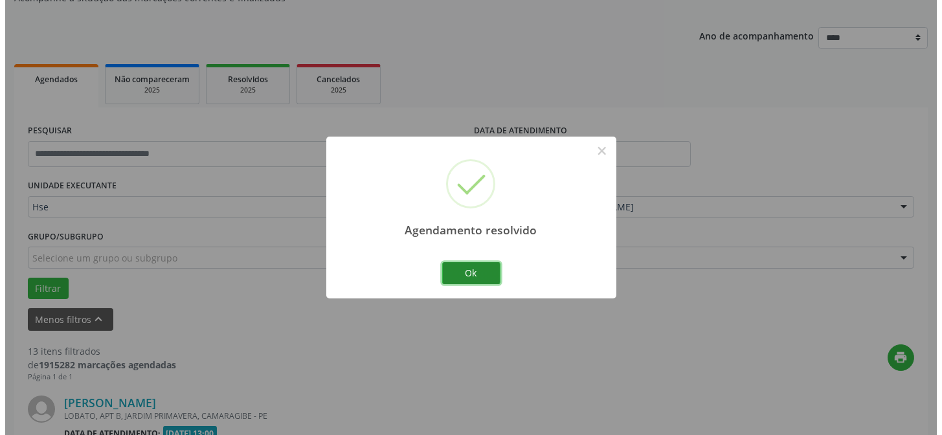
scroll to position [2666, 0]
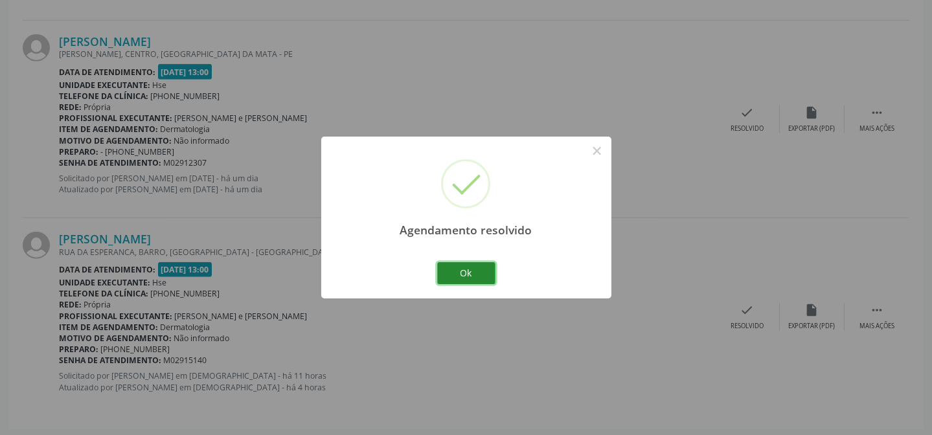
click at [471, 271] on button "Ok" at bounding box center [466, 273] width 58 height 22
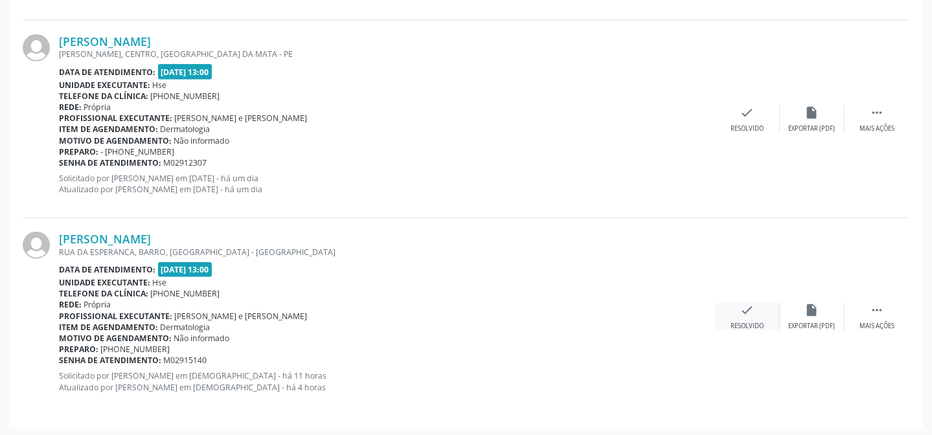
click at [753, 322] on div "Resolvido" at bounding box center [746, 326] width 33 height 9
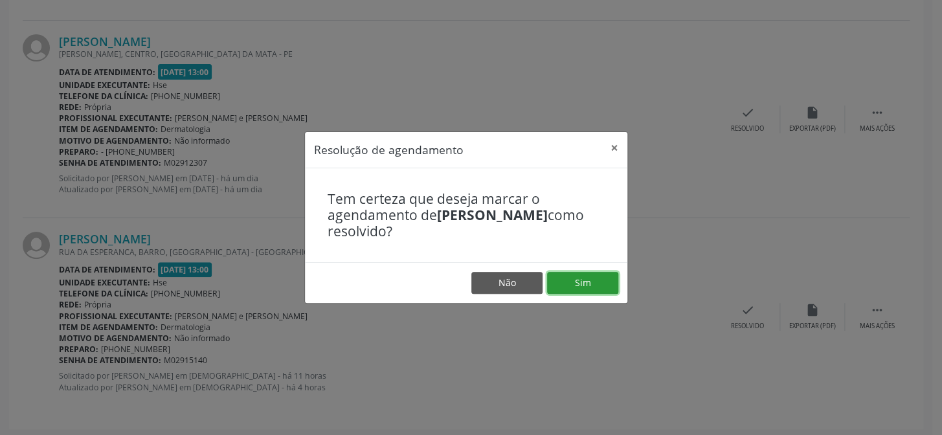
click at [577, 274] on button "Sim" at bounding box center [582, 283] width 71 height 22
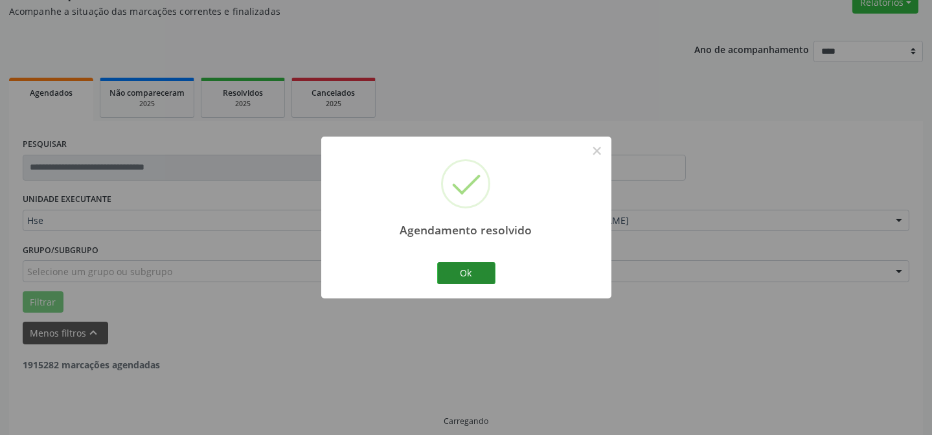
scroll to position [129, 0]
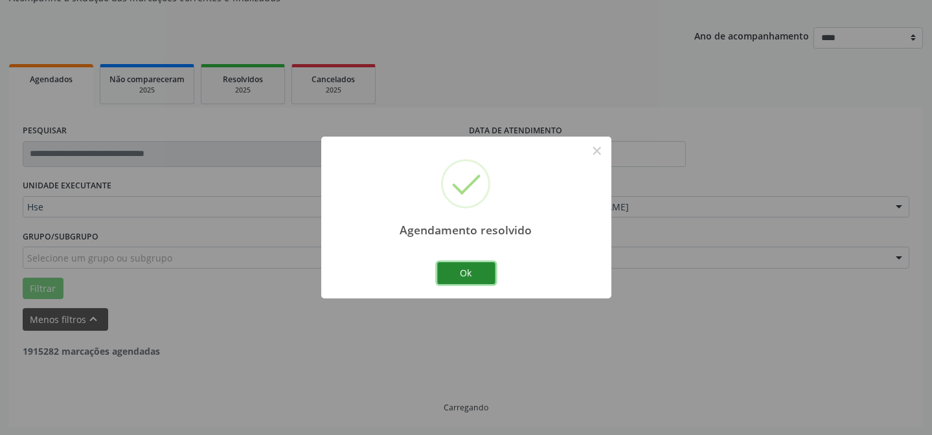
click at [484, 273] on button "Ok" at bounding box center [466, 273] width 58 height 22
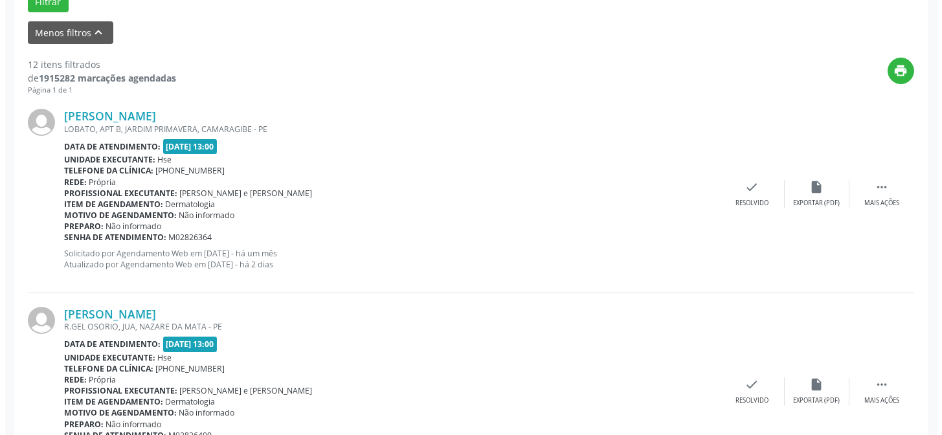
scroll to position [423, 0]
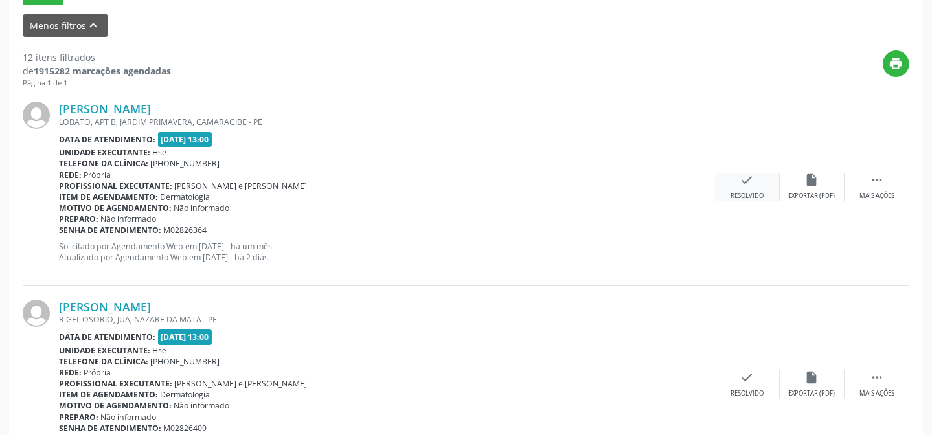
click at [741, 192] on div "Resolvido" at bounding box center [746, 196] width 33 height 9
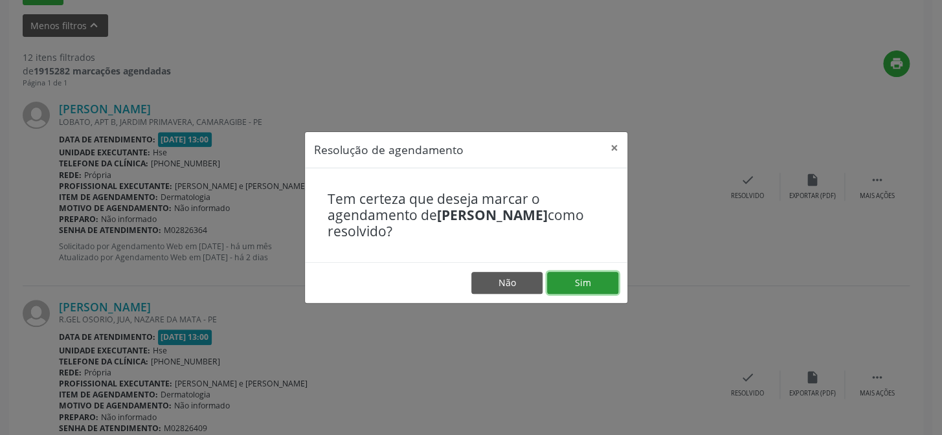
click at [595, 276] on button "Sim" at bounding box center [582, 283] width 71 height 22
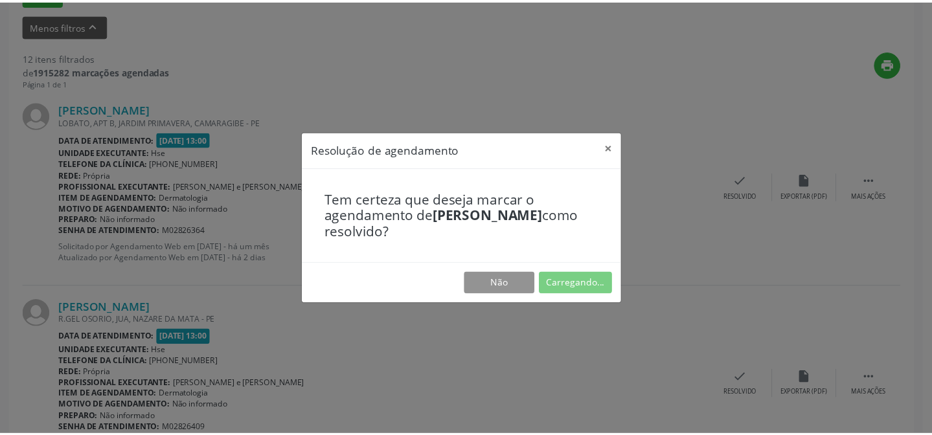
scroll to position [116, 0]
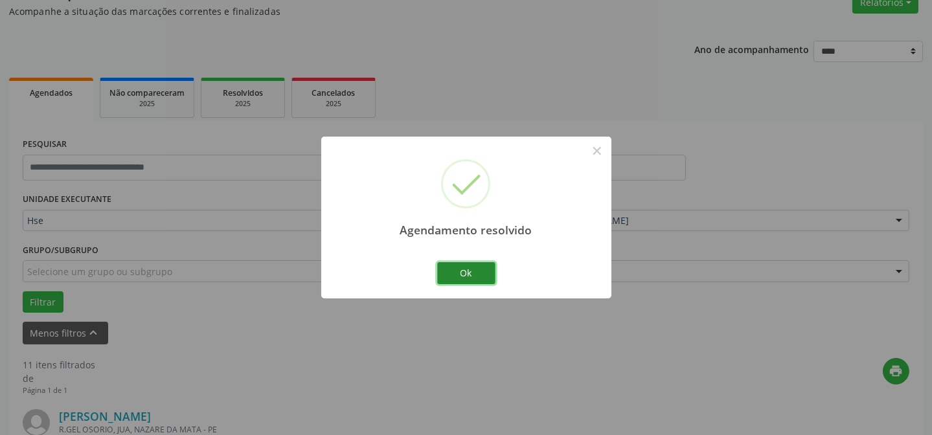
click at [454, 280] on button "Ok" at bounding box center [466, 273] width 58 height 22
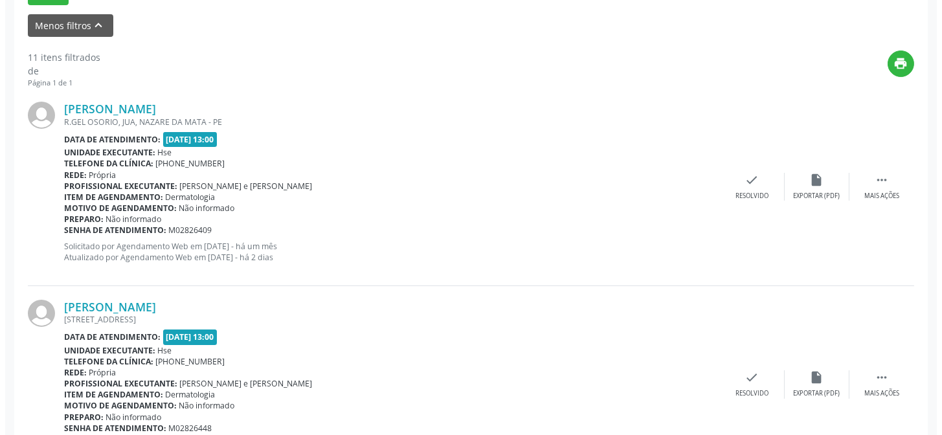
scroll to position [423, 0]
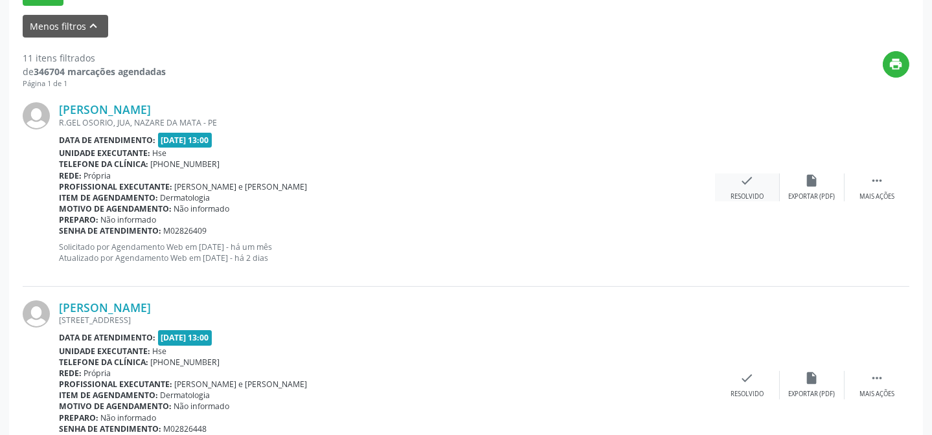
click at [752, 192] on div "Resolvido" at bounding box center [746, 196] width 33 height 9
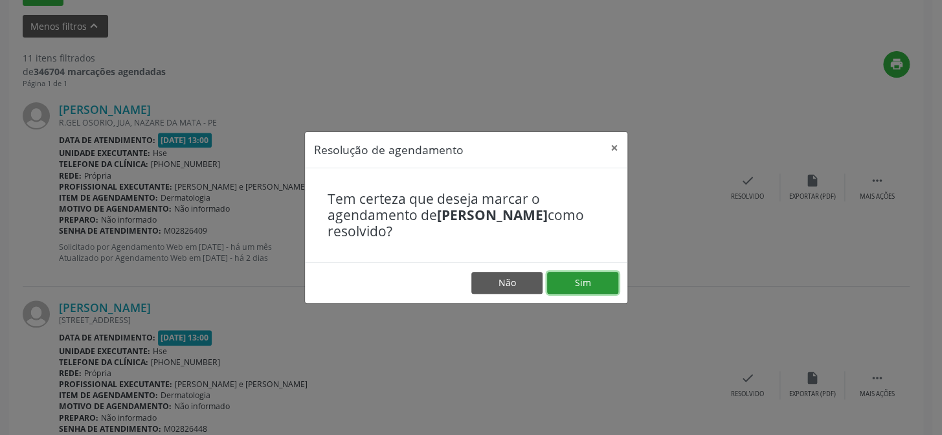
click at [585, 280] on button "Sim" at bounding box center [582, 283] width 71 height 22
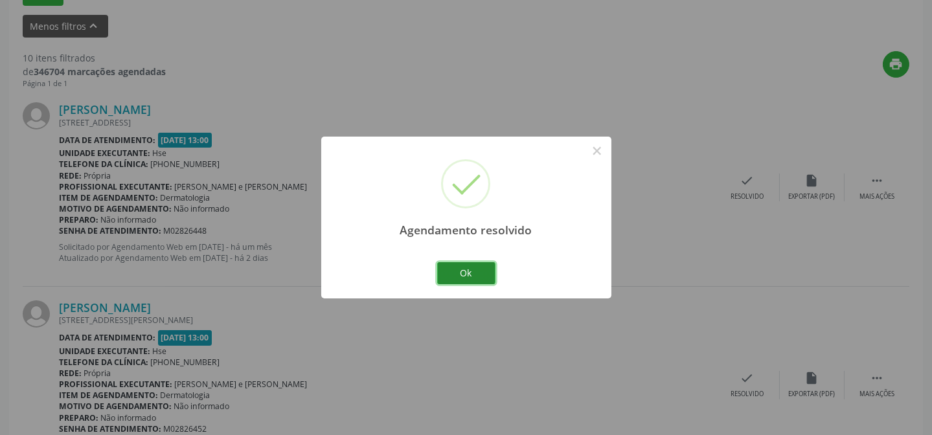
click at [467, 268] on button "Ok" at bounding box center [466, 273] width 58 height 22
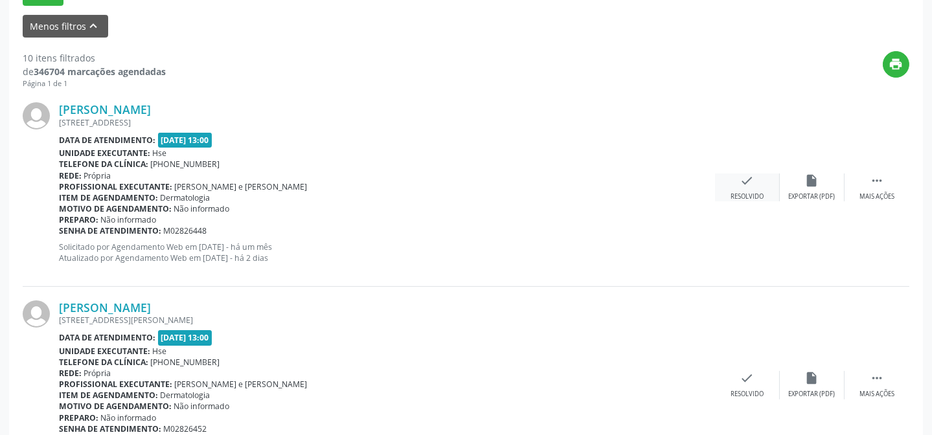
click at [746, 192] on div "Resolvido" at bounding box center [746, 196] width 33 height 9
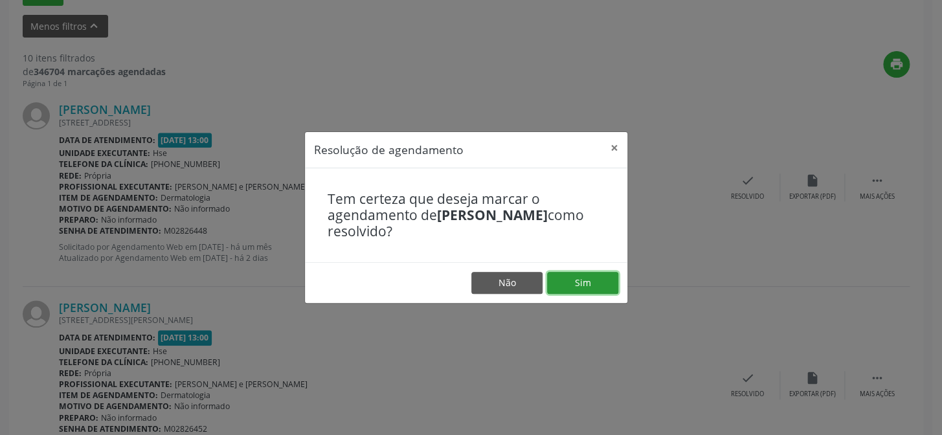
click at [575, 274] on button "Sim" at bounding box center [582, 283] width 71 height 22
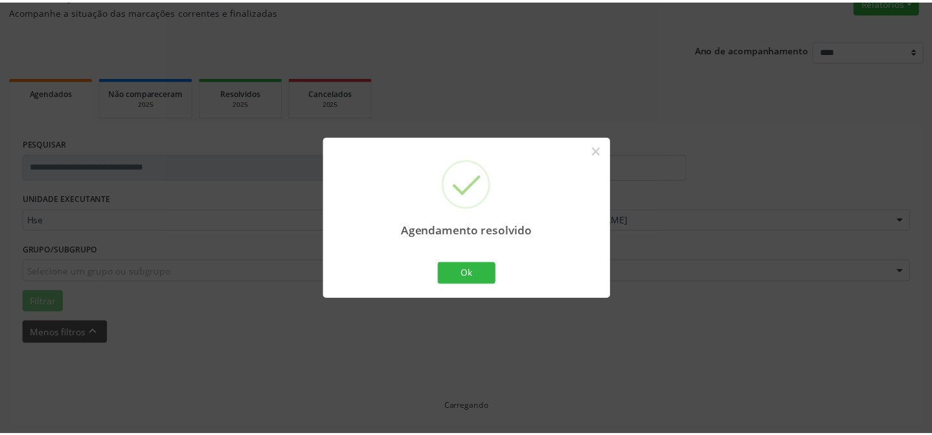
scroll to position [116, 0]
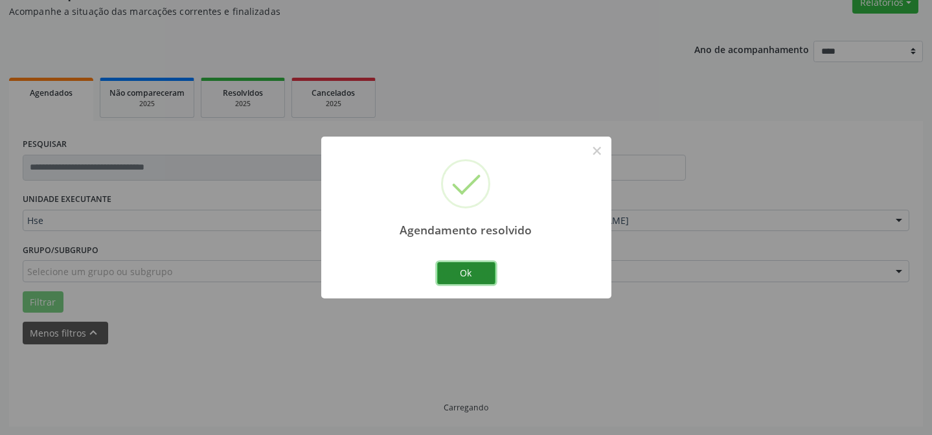
click at [470, 274] on button "Ok" at bounding box center [466, 273] width 58 height 22
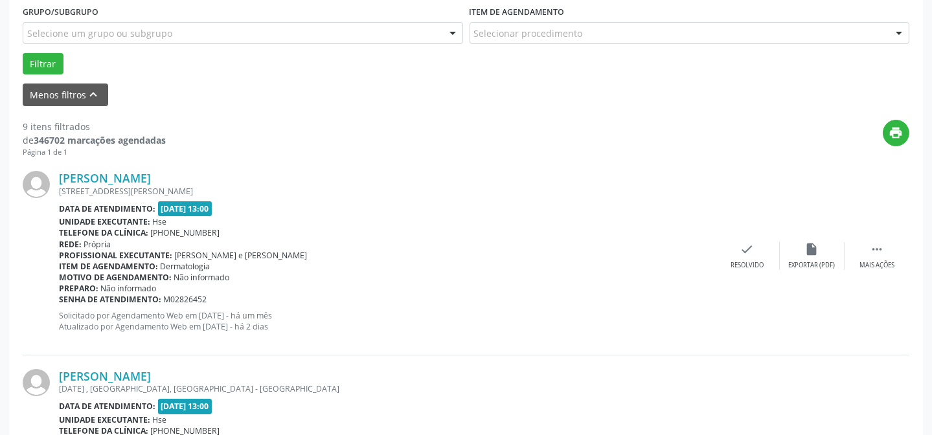
scroll to position [351, 0]
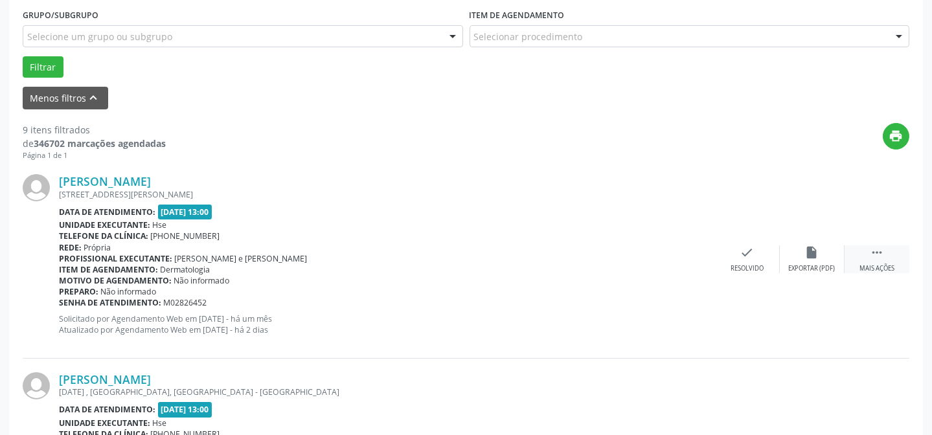
click at [877, 262] on div " Mais ações" at bounding box center [876, 259] width 65 height 28
click at [802, 252] on div "alarm_off Não compareceu" at bounding box center [811, 259] width 65 height 28
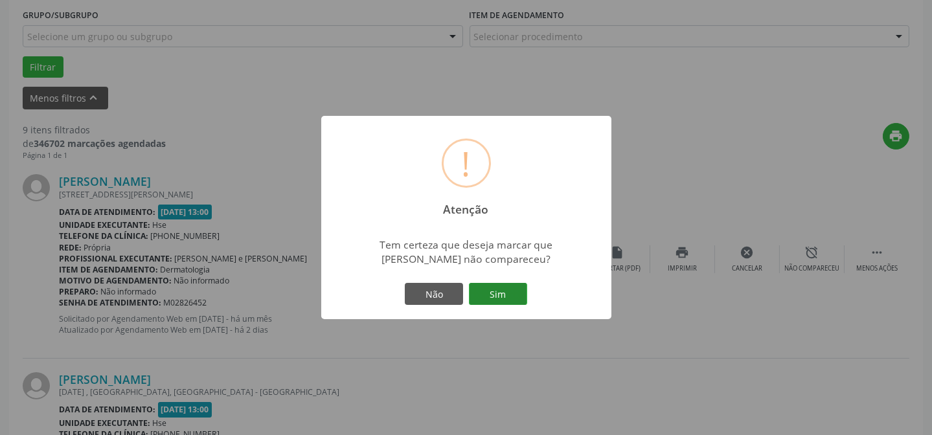
click at [495, 291] on button "Sim" at bounding box center [498, 294] width 58 height 22
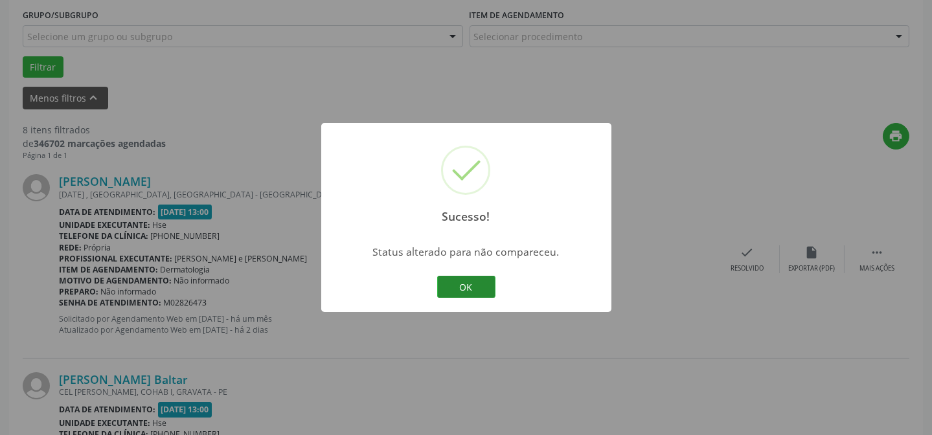
click at [467, 282] on button "OK" at bounding box center [466, 287] width 58 height 22
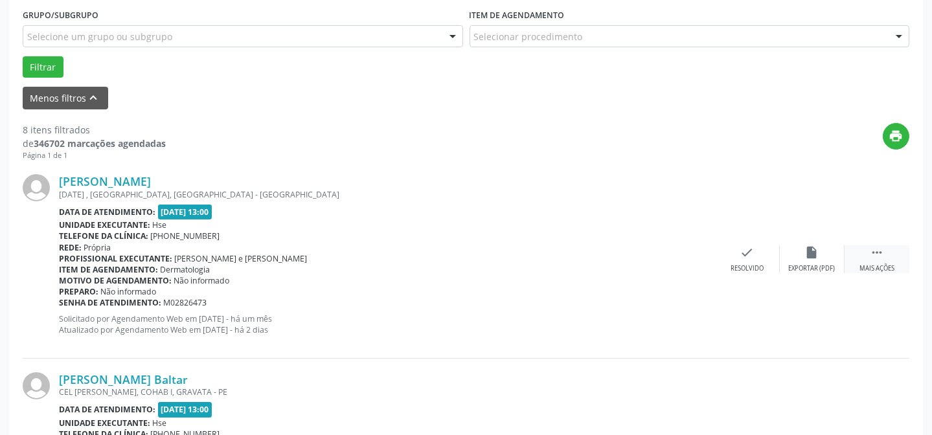
click at [882, 260] on div " Mais ações" at bounding box center [876, 259] width 65 height 28
click at [812, 251] on icon "alarm_off" at bounding box center [812, 252] width 14 height 14
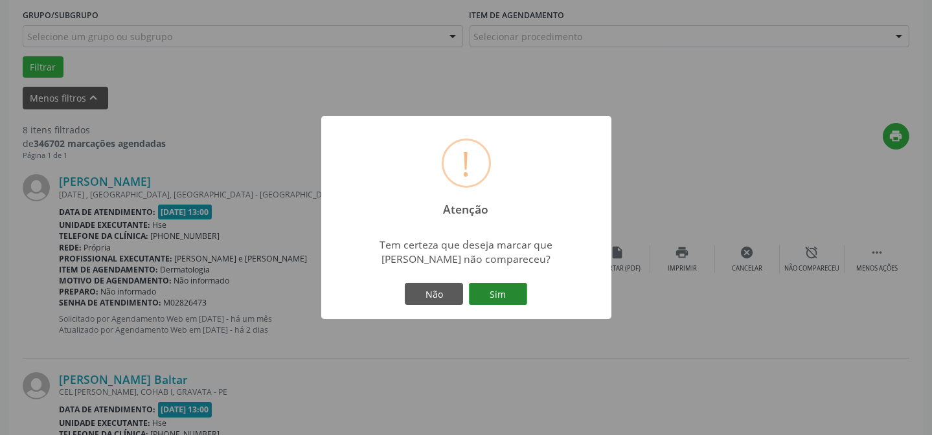
click at [509, 295] on button "Sim" at bounding box center [498, 294] width 58 height 22
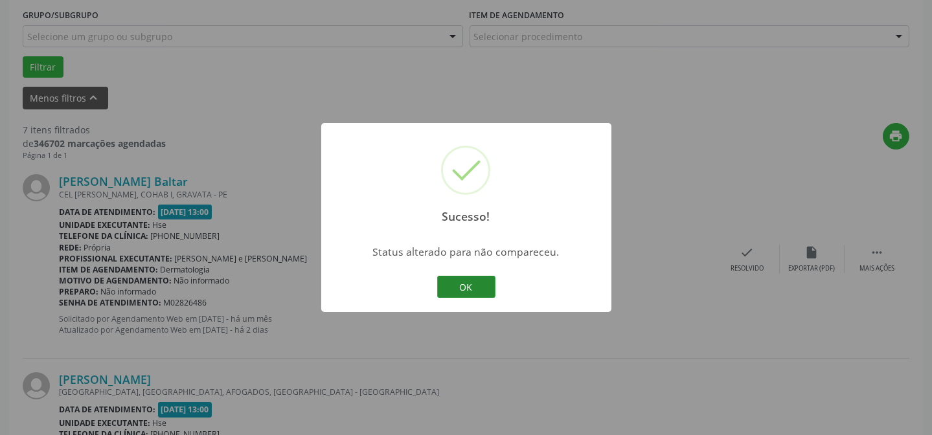
click at [453, 282] on button "OK" at bounding box center [466, 287] width 58 height 22
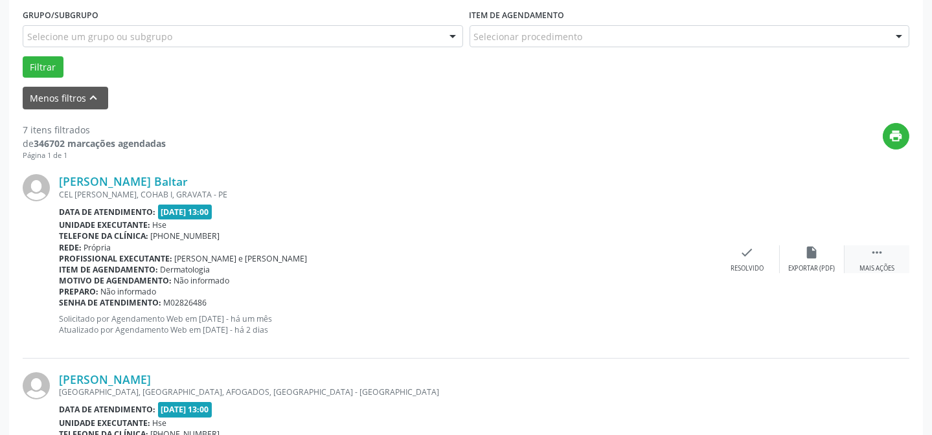
click at [880, 259] on div " Mais ações" at bounding box center [876, 259] width 65 height 28
click at [557, 256] on icon "check" at bounding box center [553, 252] width 14 height 14
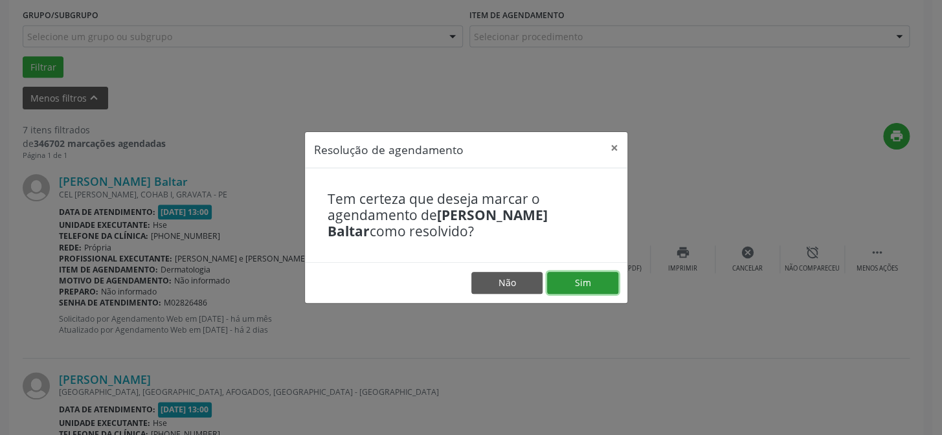
click at [587, 283] on button "Sim" at bounding box center [582, 283] width 71 height 22
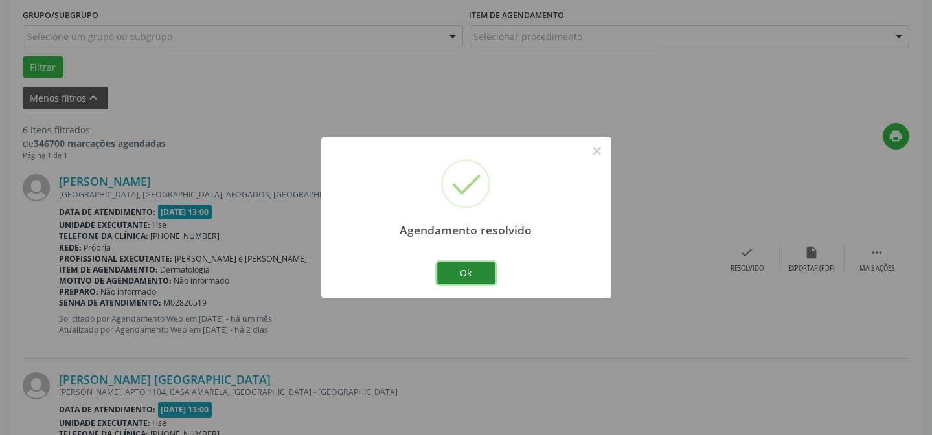
click at [466, 266] on button "Ok" at bounding box center [466, 273] width 58 height 22
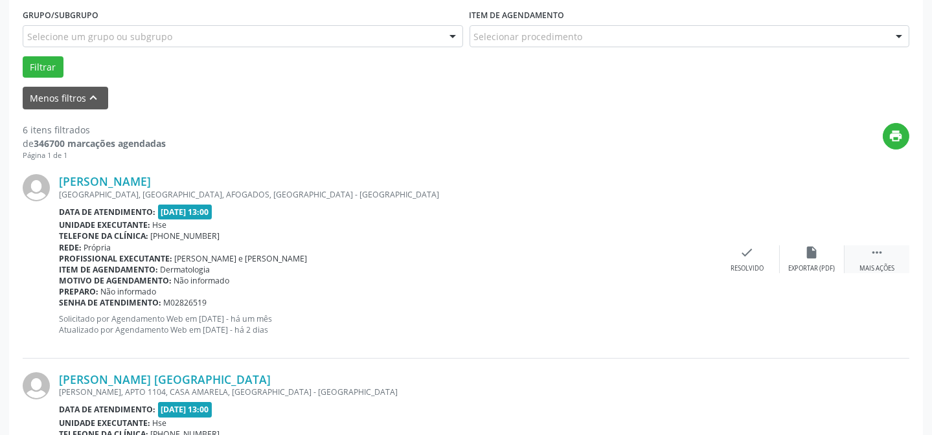
click at [869, 264] on div "Mais ações" at bounding box center [876, 268] width 35 height 9
click at [805, 256] on icon "alarm_off" at bounding box center [812, 252] width 14 height 14
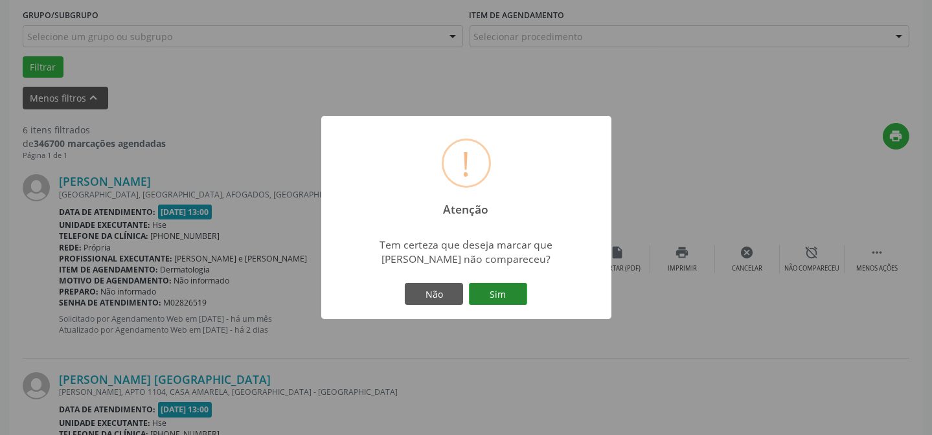
click at [508, 288] on button "Sim" at bounding box center [498, 294] width 58 height 22
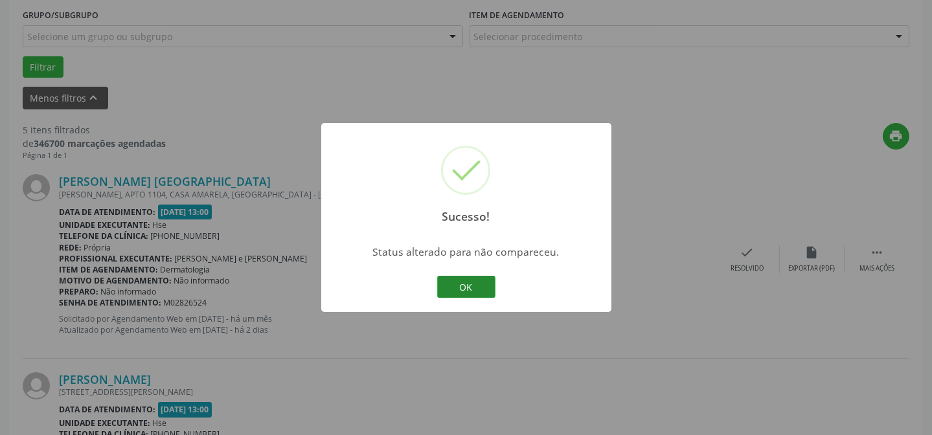
click at [461, 286] on button "OK" at bounding box center [466, 287] width 58 height 22
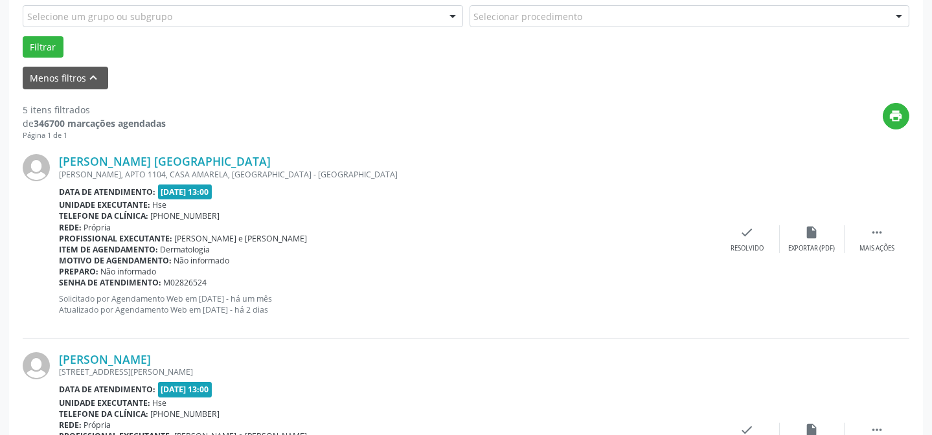
scroll to position [379, 0]
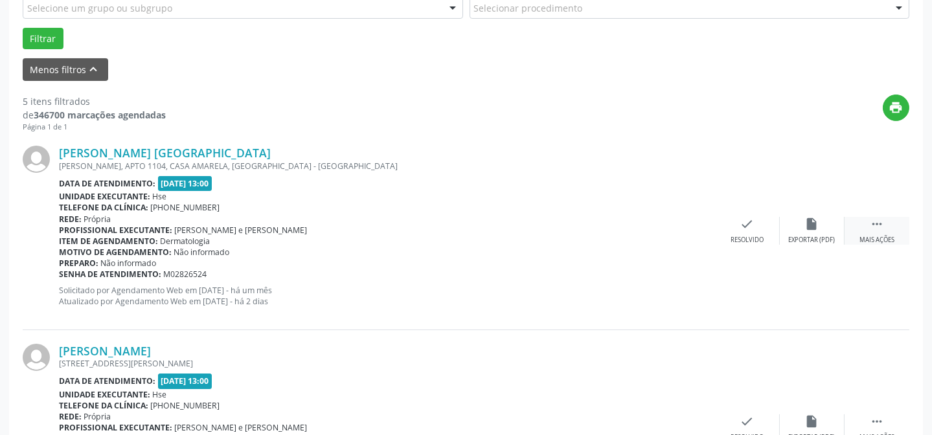
click at [880, 227] on icon "" at bounding box center [876, 224] width 14 height 14
click at [805, 228] on icon "alarm_off" at bounding box center [812, 224] width 14 height 14
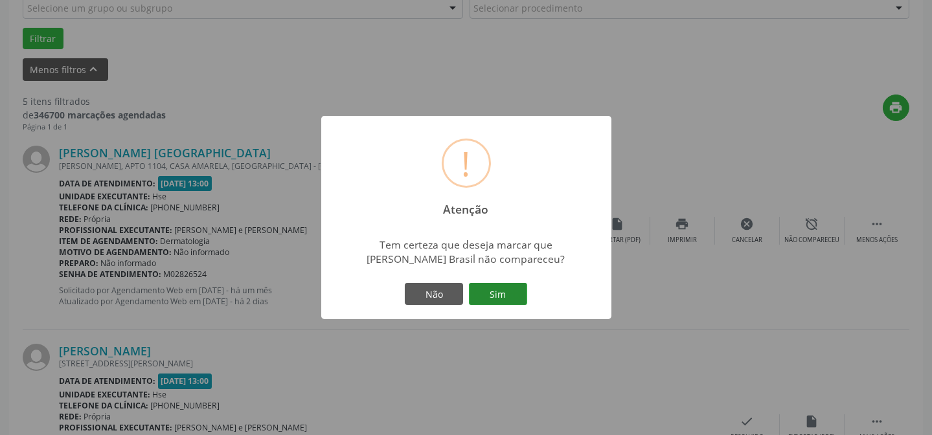
click at [495, 290] on button "Sim" at bounding box center [498, 294] width 58 height 22
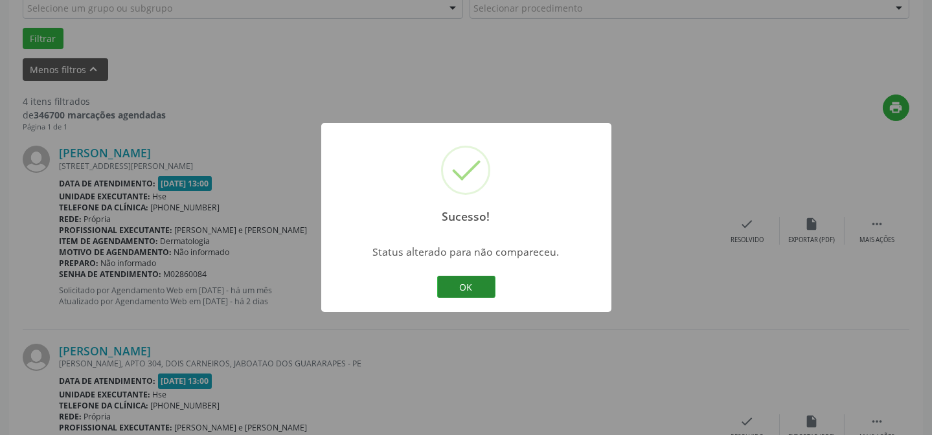
click at [469, 281] on button "OK" at bounding box center [466, 287] width 58 height 22
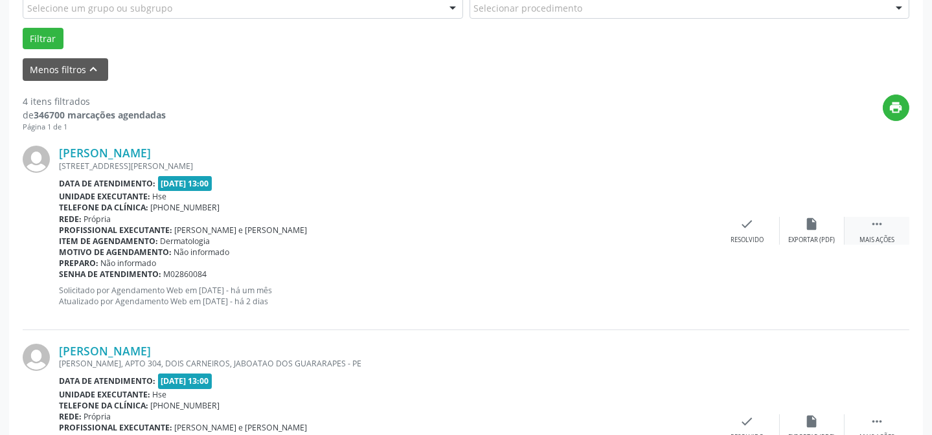
click at [880, 236] on div "Mais ações" at bounding box center [876, 240] width 35 height 9
click at [806, 230] on div "alarm_off Não compareceu" at bounding box center [811, 231] width 65 height 28
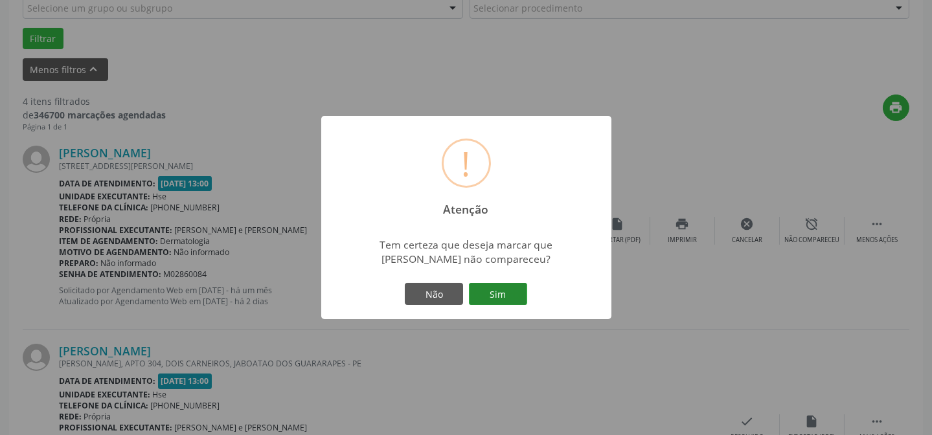
click at [509, 291] on button "Sim" at bounding box center [498, 294] width 58 height 22
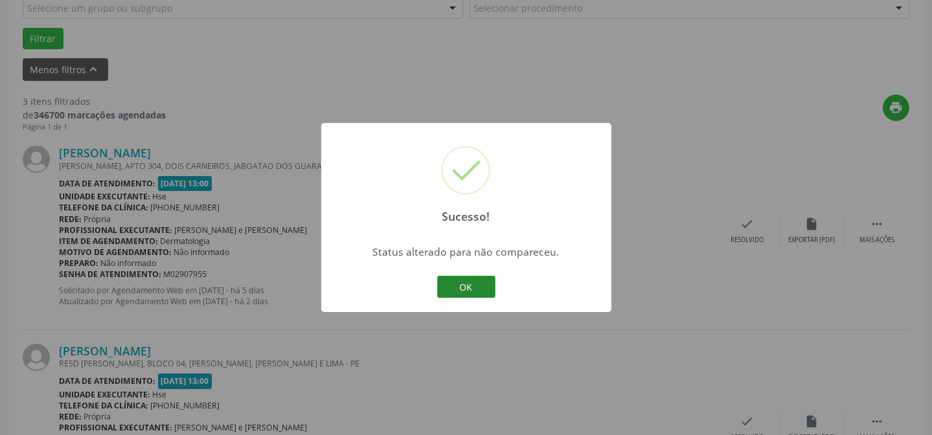
click at [464, 288] on button "OK" at bounding box center [466, 287] width 58 height 22
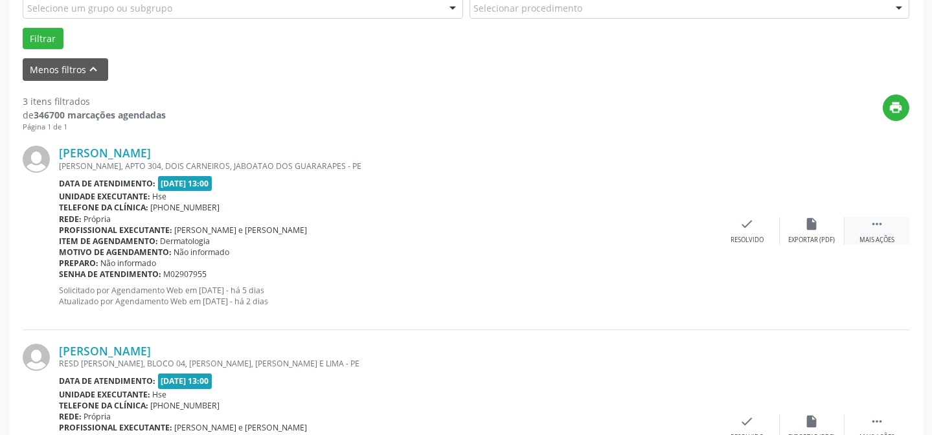
click at [875, 236] on div "Mais ações" at bounding box center [876, 240] width 35 height 9
click at [809, 226] on icon "alarm_off" at bounding box center [812, 224] width 14 height 14
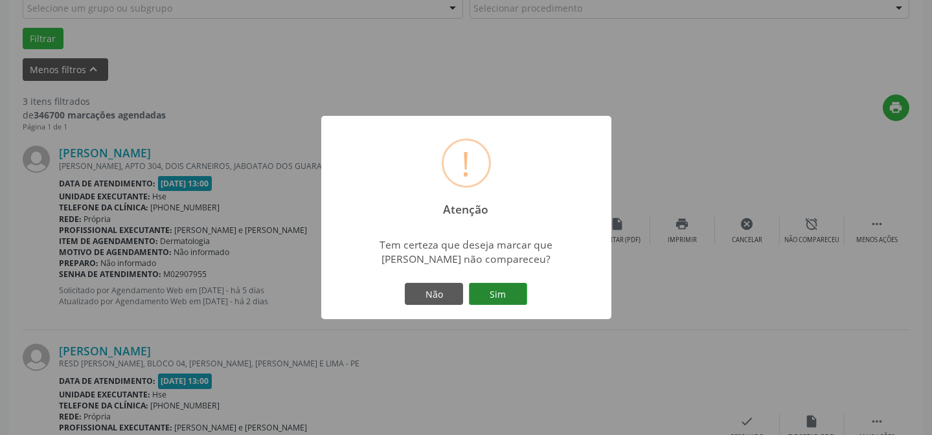
click at [498, 287] on button "Sim" at bounding box center [498, 294] width 58 height 22
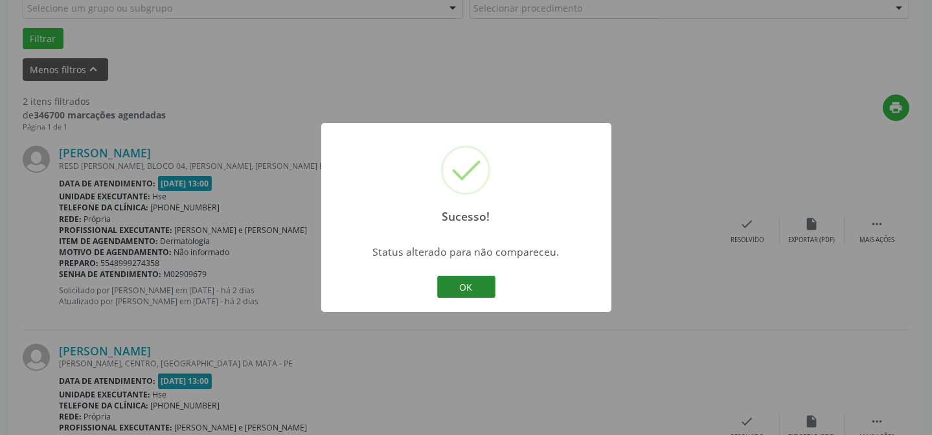
click at [486, 285] on button "OK" at bounding box center [466, 287] width 58 height 22
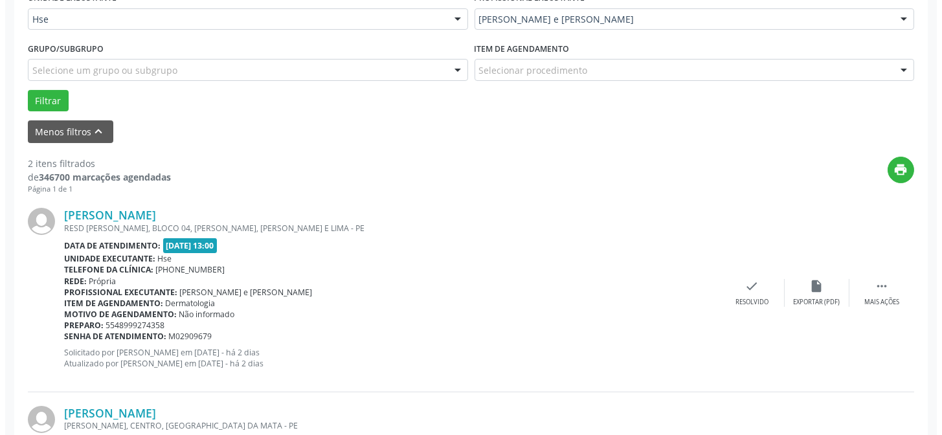
scroll to position [317, 0]
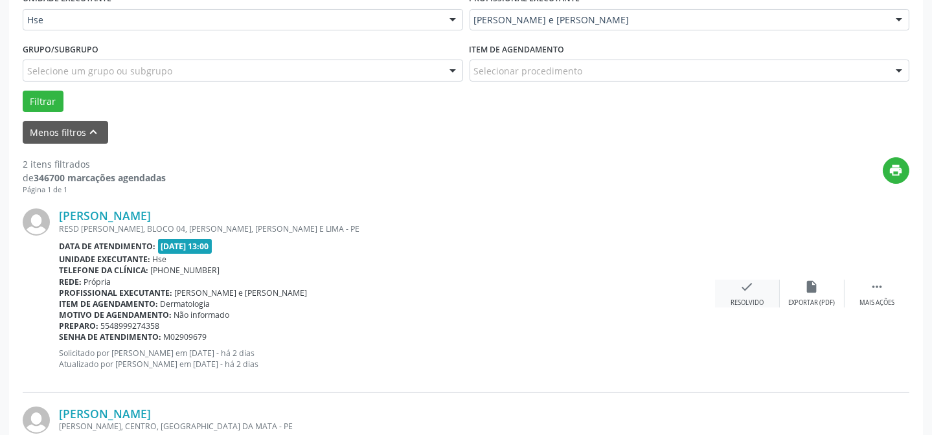
click at [738, 294] on div "check Resolvido" at bounding box center [747, 294] width 65 height 28
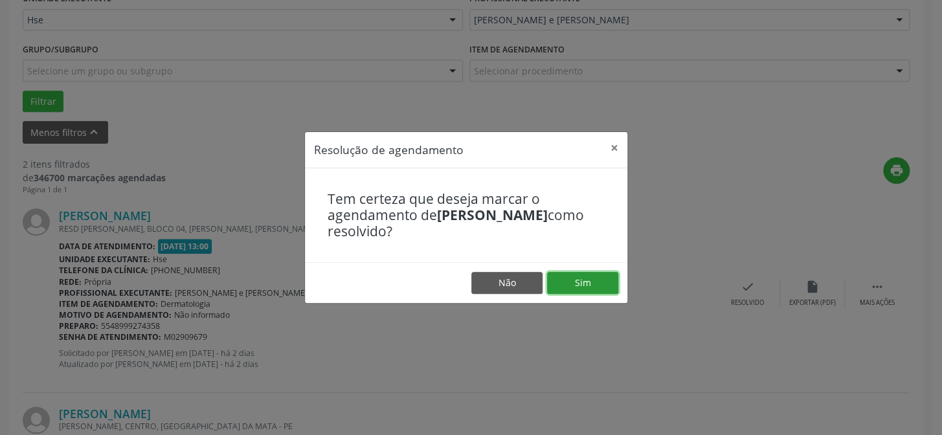
click at [614, 272] on button "Sim" at bounding box center [582, 283] width 71 height 22
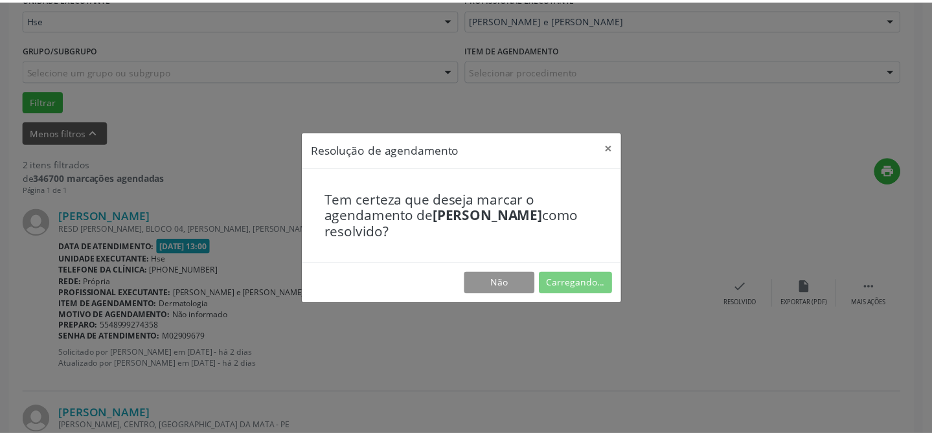
scroll to position [116, 0]
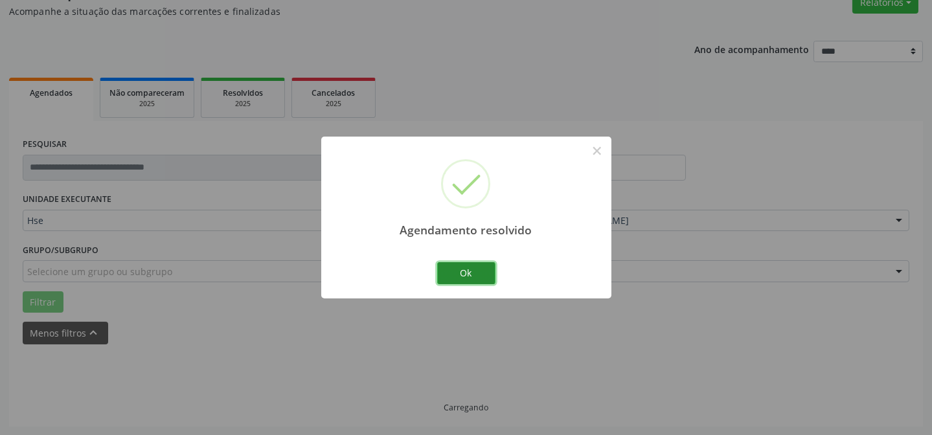
click at [458, 269] on button "Ok" at bounding box center [466, 273] width 58 height 22
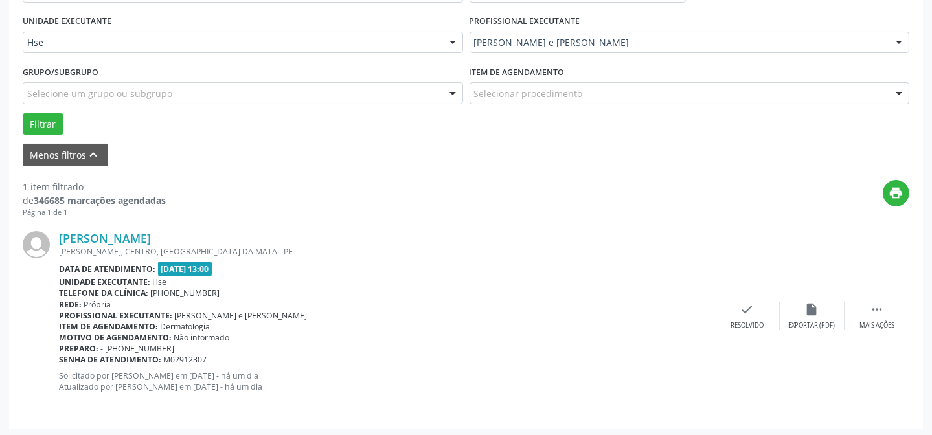
scroll to position [296, 0]
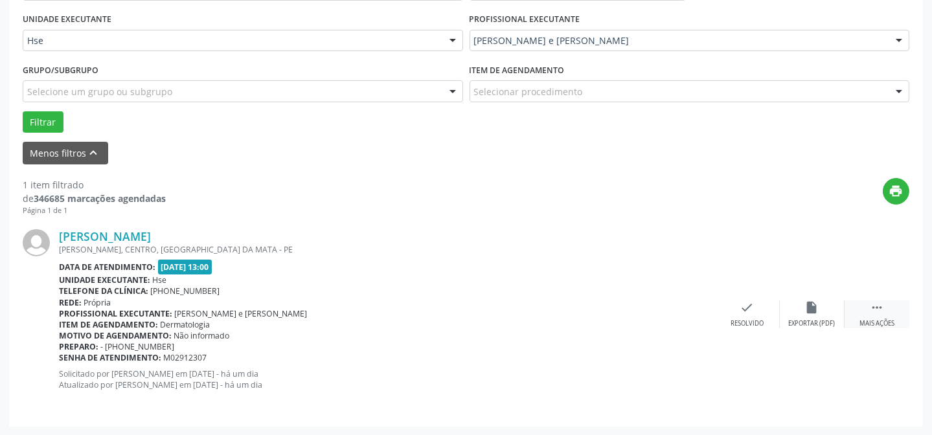
drag, startPoint x: 874, startPoint y: 287, endPoint x: 873, endPoint y: 301, distance: 13.7
click at [873, 300] on div "[PERSON_NAME] [GEOGRAPHIC_DATA], [GEOGRAPHIC_DATA], [GEOGRAPHIC_DATA] Data de a…" at bounding box center [466, 314] width 886 height 197
click at [874, 312] on icon "" at bounding box center [876, 307] width 14 height 14
click at [805, 312] on icon "alarm_off" at bounding box center [812, 307] width 14 height 14
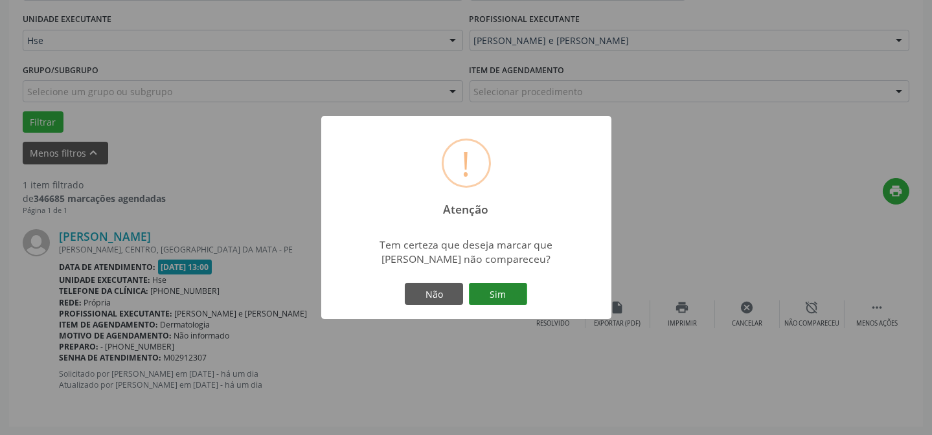
click at [497, 295] on button "Sim" at bounding box center [498, 294] width 58 height 22
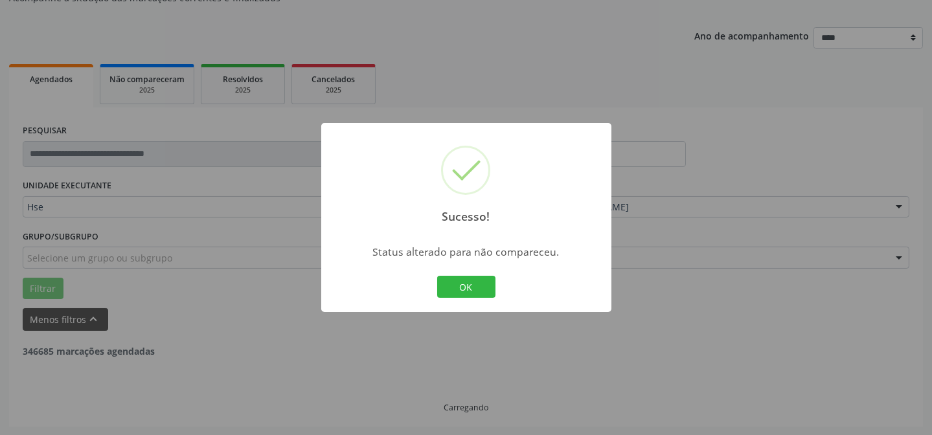
scroll to position [87, 0]
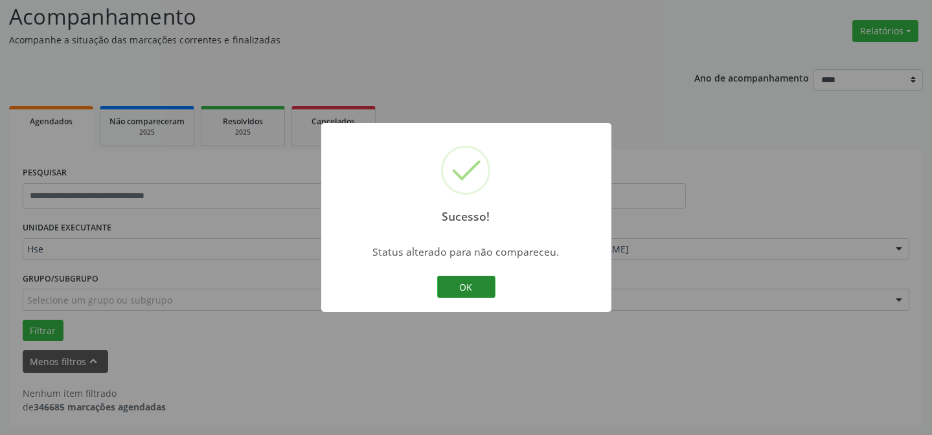
click at [467, 276] on button "OK" at bounding box center [466, 287] width 58 height 22
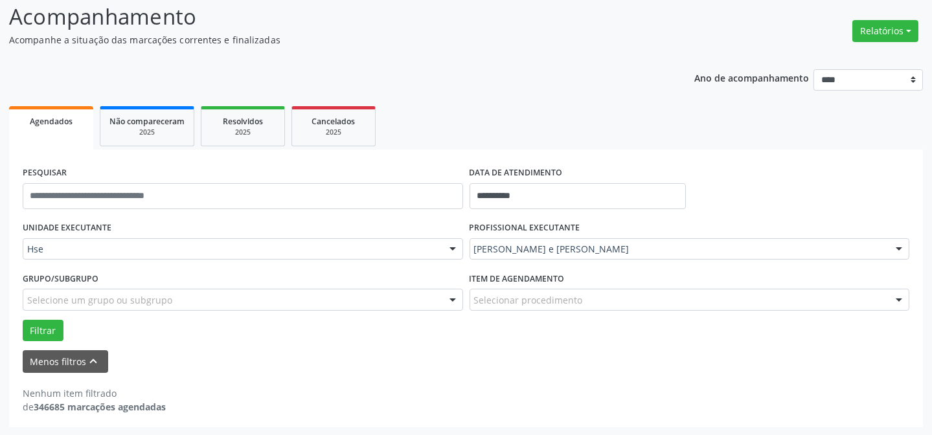
scroll to position [0, 0]
